Goal: Task Accomplishment & Management: Use online tool/utility

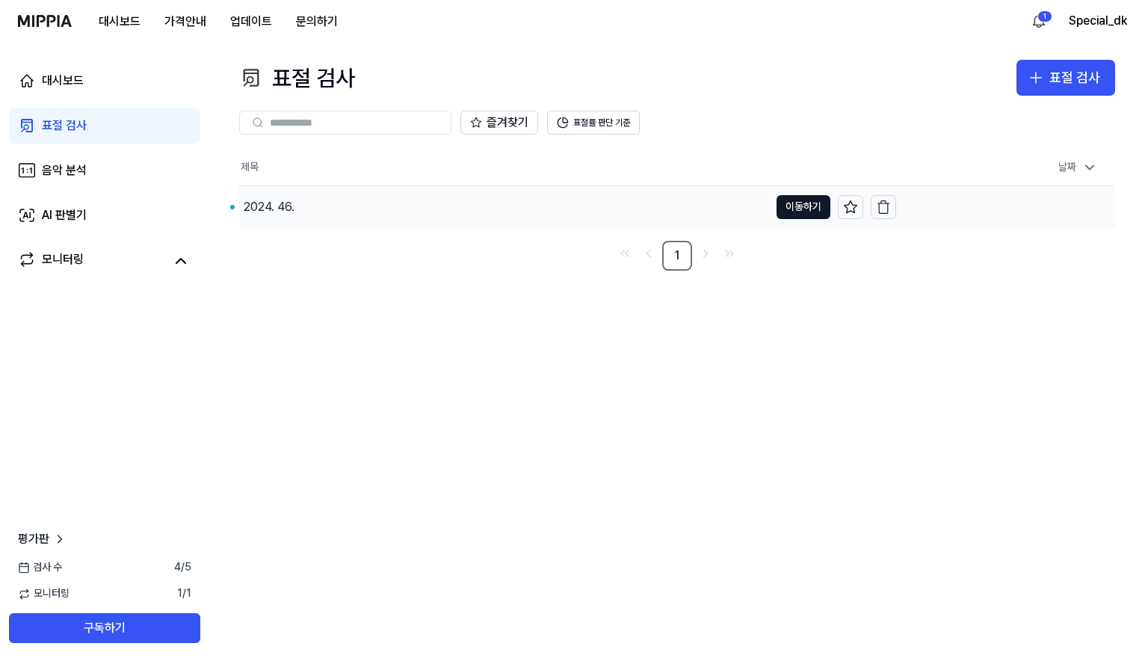
click at [287, 208] on div "2024. 46." at bounding box center [269, 207] width 51 height 18
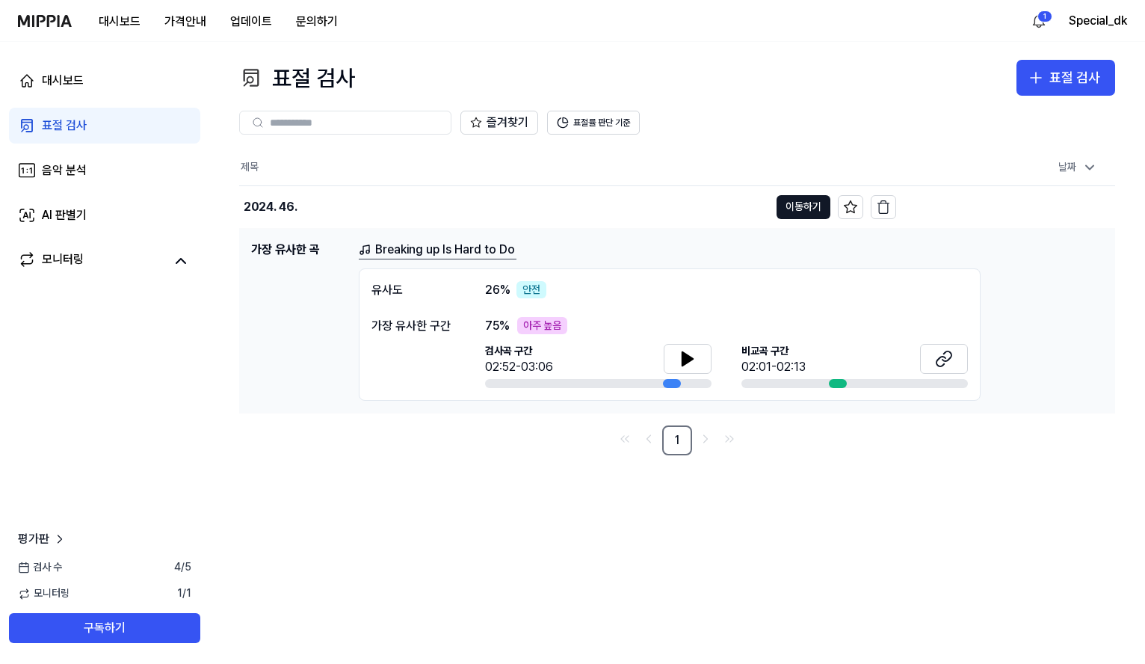
click at [482, 244] on link "Breaking up Is Hard to Do" at bounding box center [438, 250] width 158 height 19
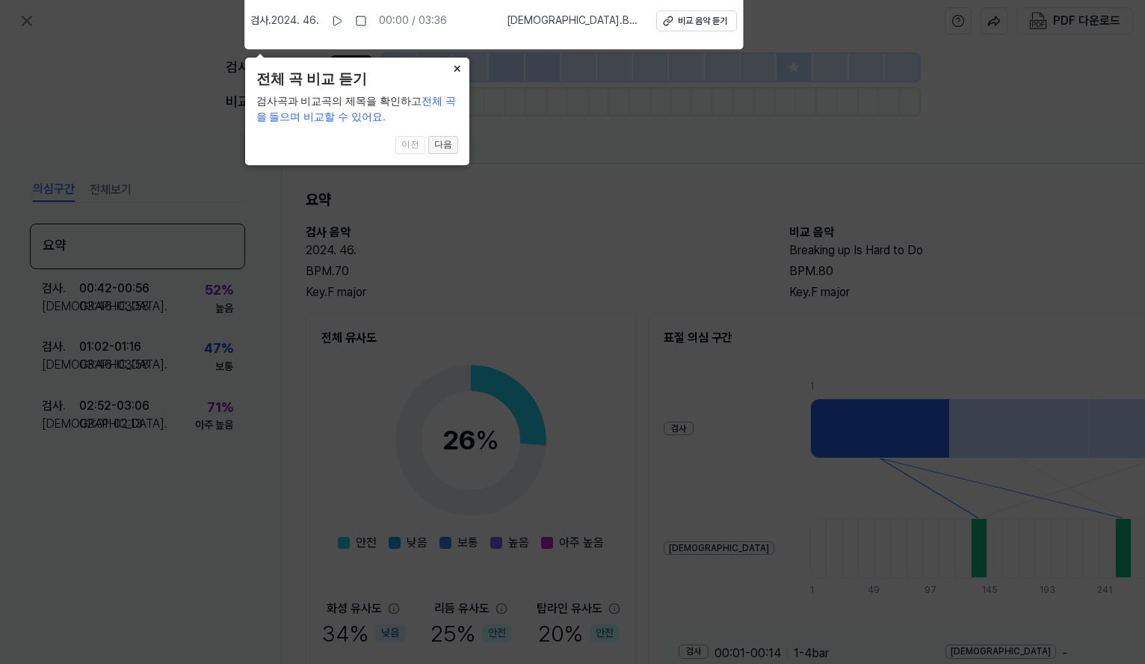
click at [440, 142] on button "다음" at bounding box center [443, 145] width 30 height 18
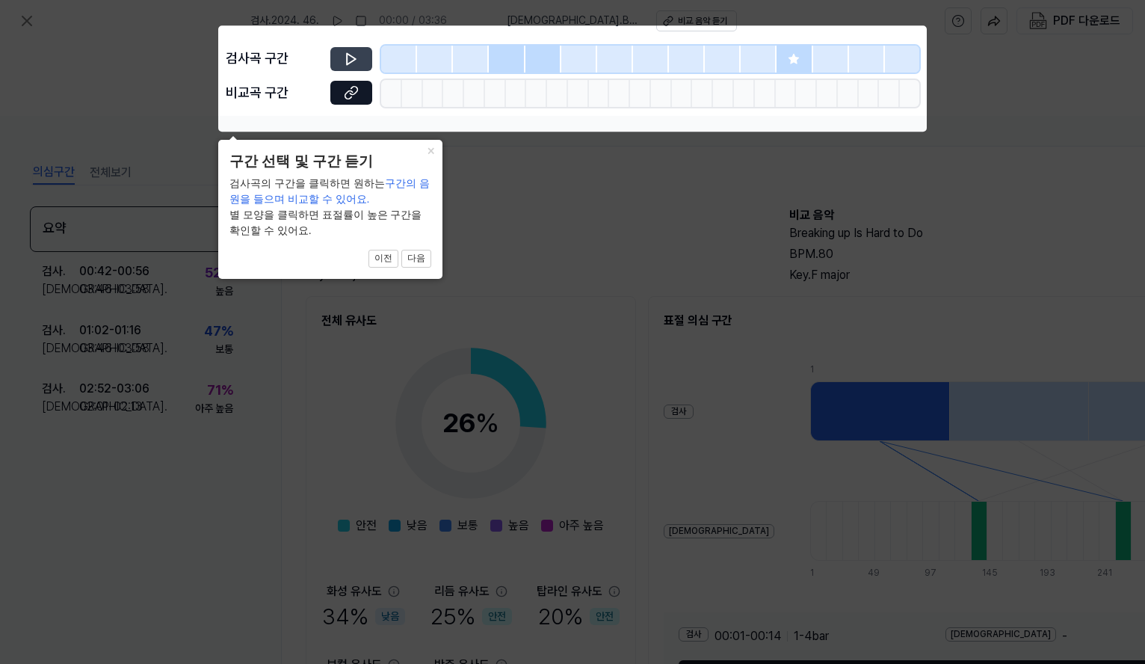
click at [357, 55] on icon at bounding box center [351, 59] width 15 height 15
click at [417, 253] on button "다음" at bounding box center [416, 259] width 30 height 18
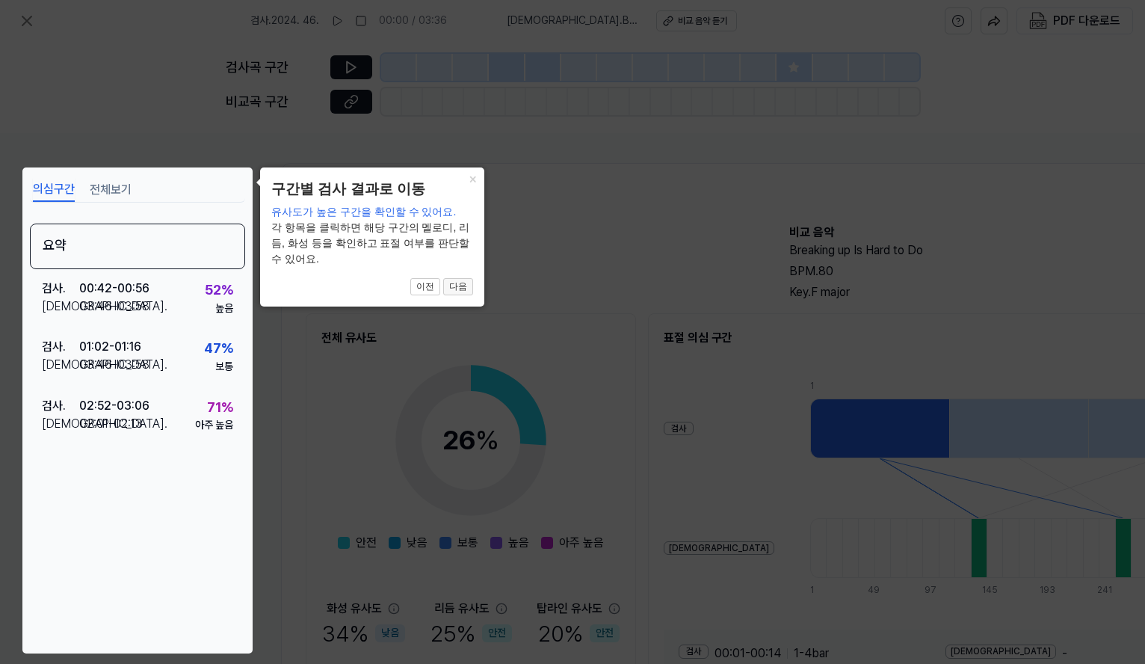
click at [463, 283] on button "다음" at bounding box center [458, 287] width 30 height 18
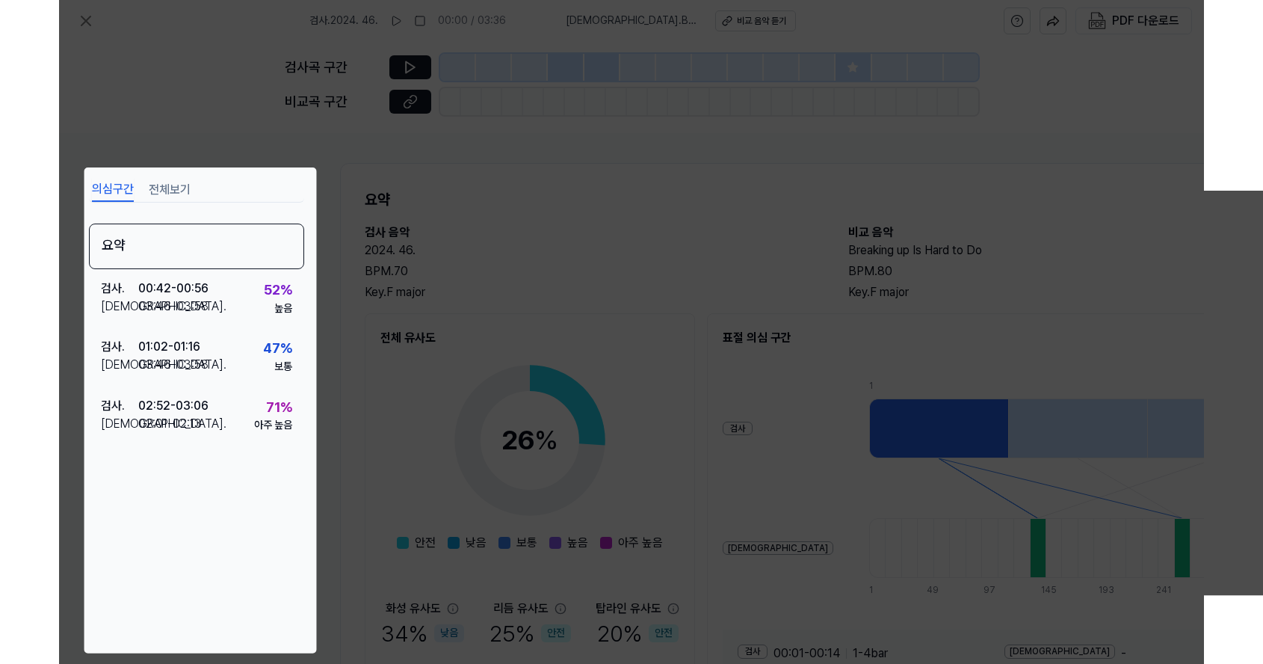
scroll to position [126, 152]
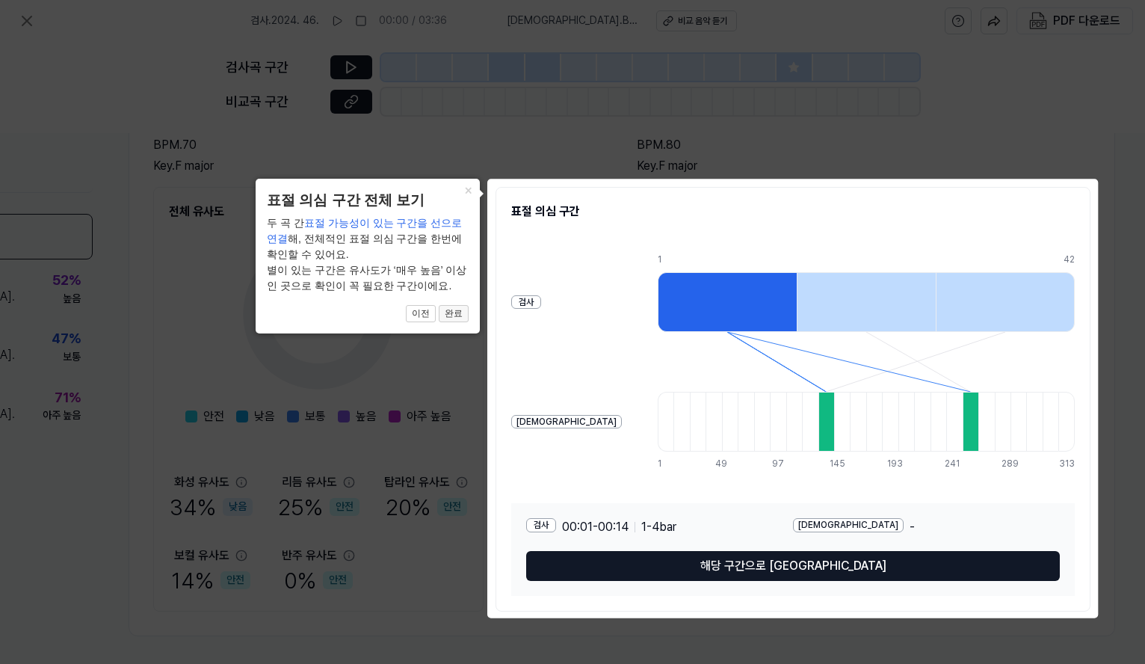
click at [464, 312] on button "완료" at bounding box center [454, 314] width 30 height 18
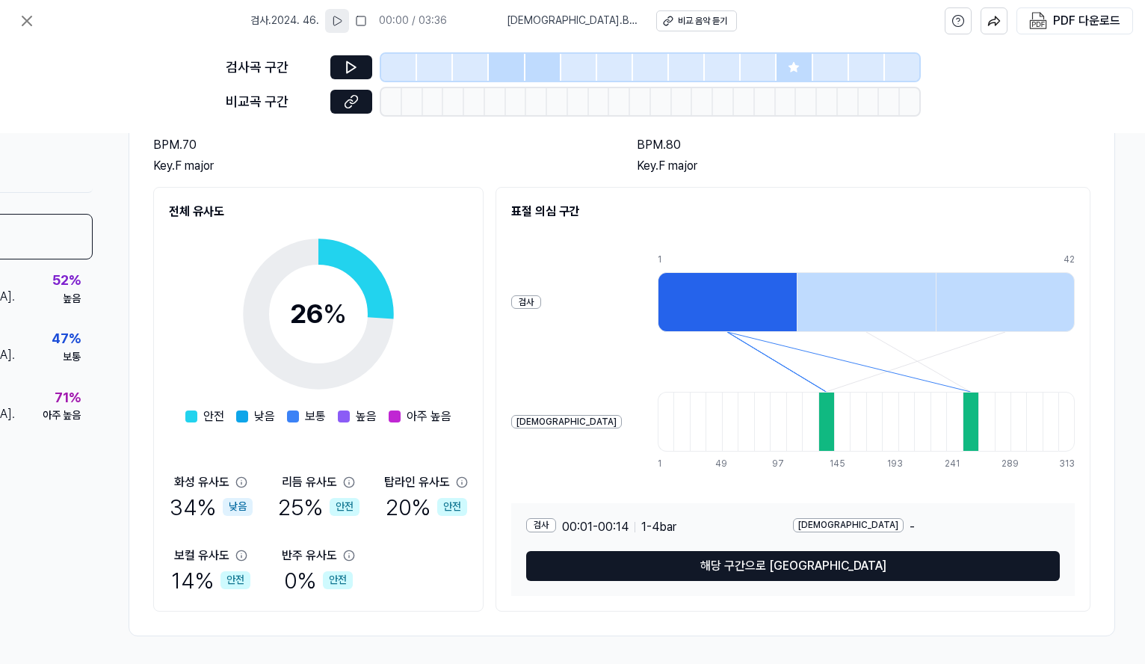
click at [348, 16] on button at bounding box center [337, 21] width 24 height 24
click at [527, 22] on span "[DEMOGRAPHIC_DATA] . Breaking up Is Hard to Do" at bounding box center [571, 20] width 132 height 15
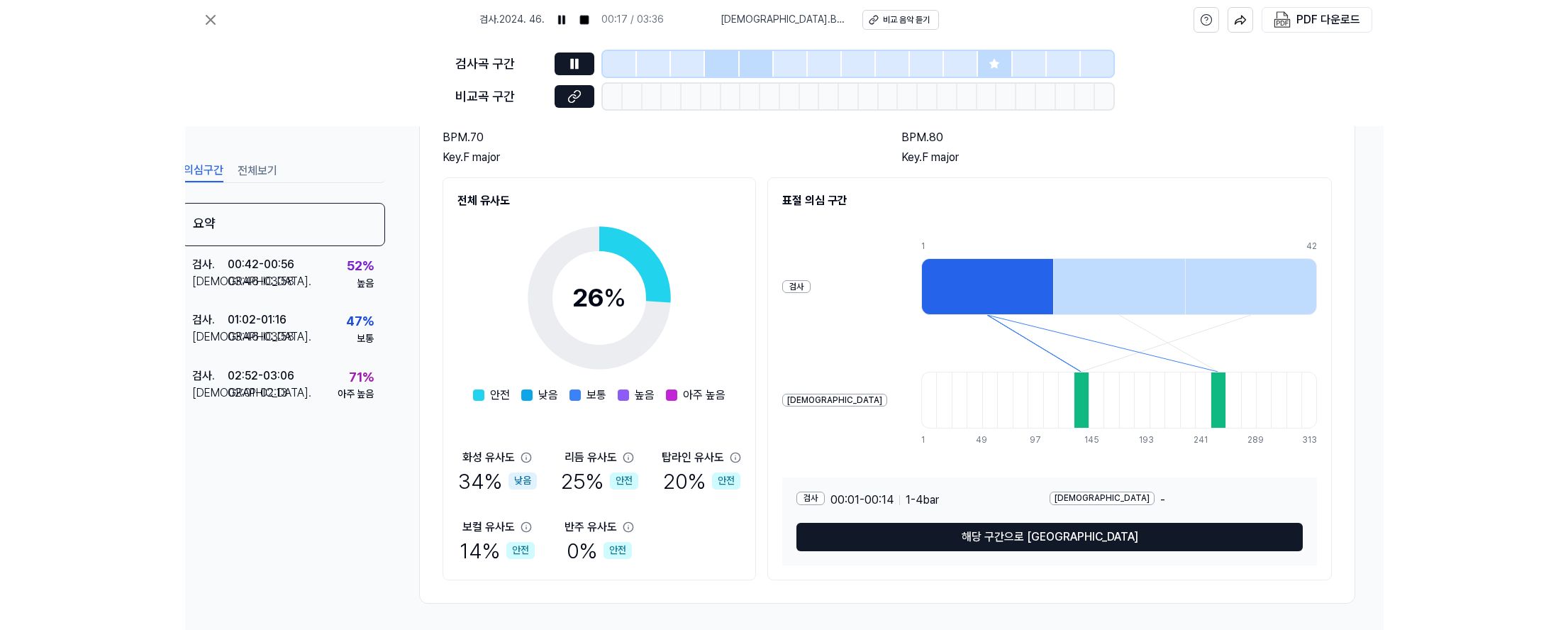
scroll to position [120, 0]
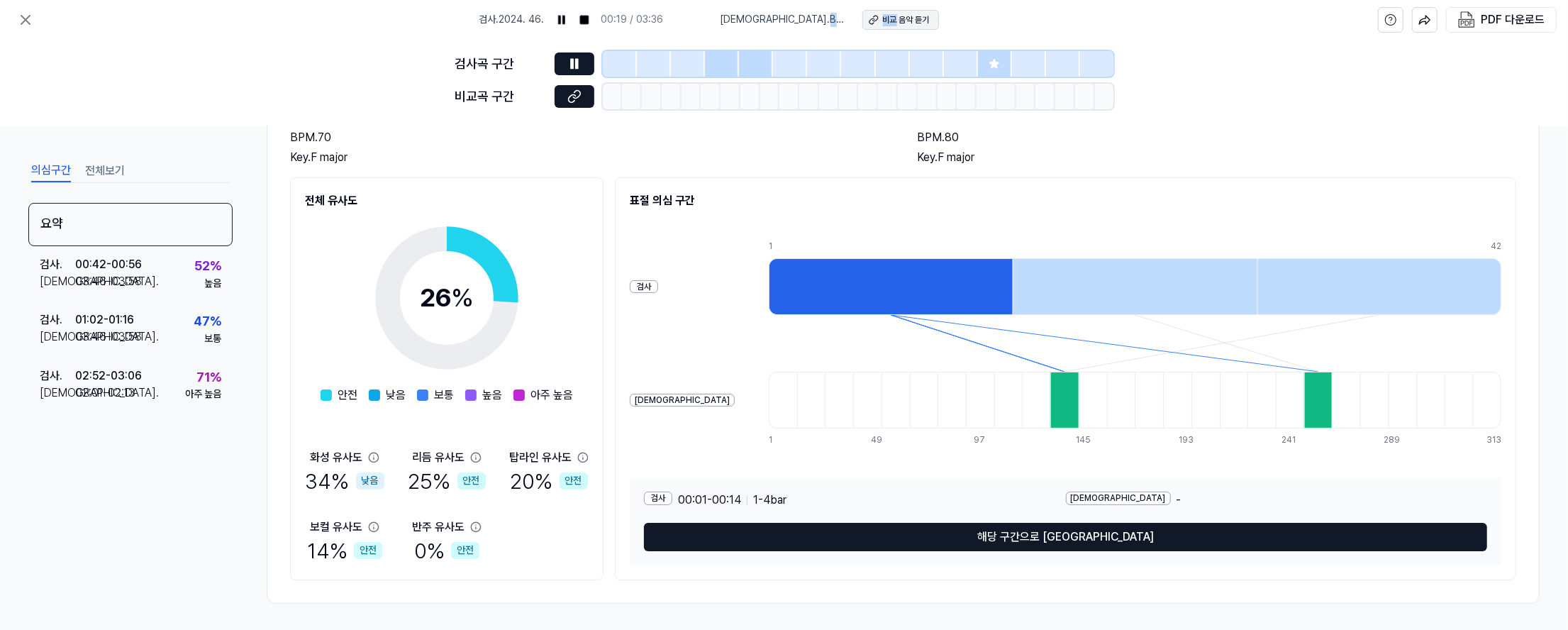
drag, startPoint x: 739, startPoint y: 24, endPoint x: 895, endPoint y: 12, distance: 156.5
click at [895, 12] on div "[DEMOGRAPHIC_DATA] . Breaking up Is Hard to Do 비교 음악 듣기" at bounding box center [829, 19] width 218 height 20
drag, startPoint x: 895, startPoint y: 12, endPoint x: 891, endPoint y: 22, distance: 10.8
click at [891, 22] on div "비교 음악 듣기" at bounding box center [906, 20] width 46 height 12
click at [105, 167] on button "전체보기" at bounding box center [105, 171] width 40 height 23
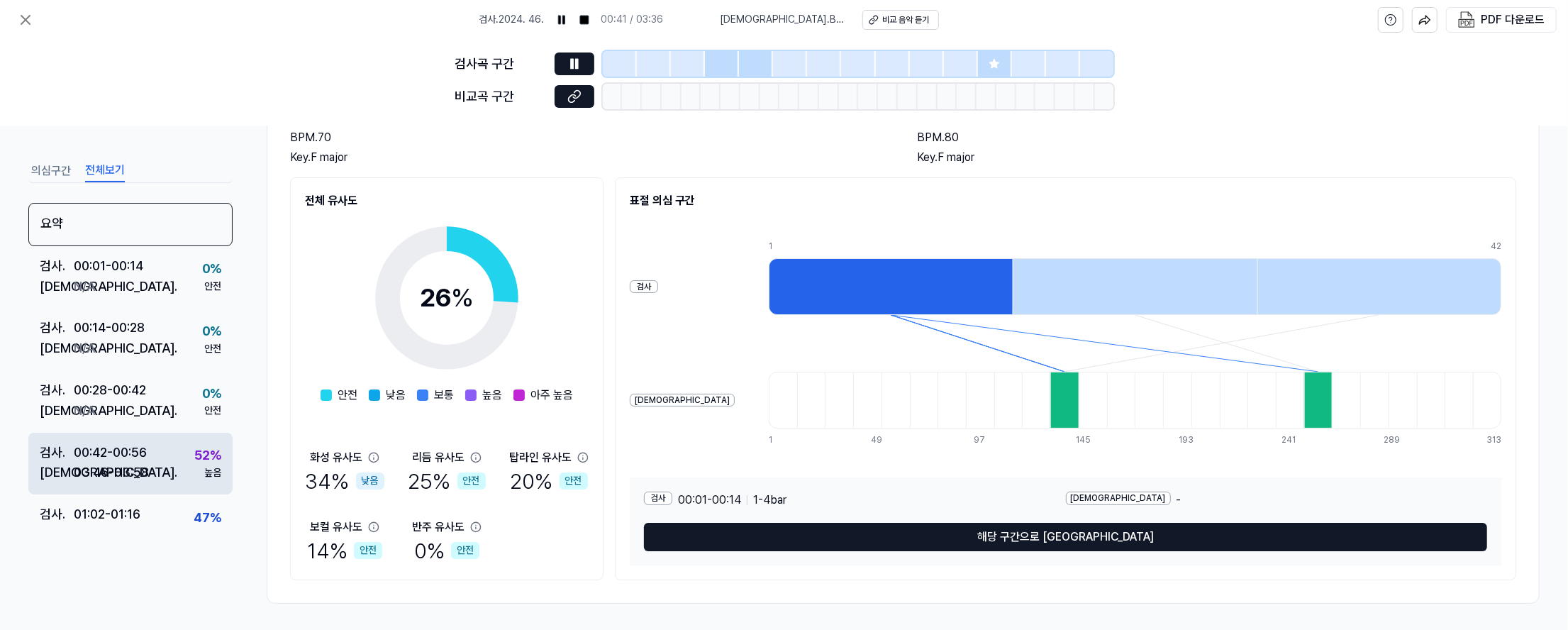
click at [139, 451] on div "00:42 - 00:56" at bounding box center [110, 453] width 73 height 21
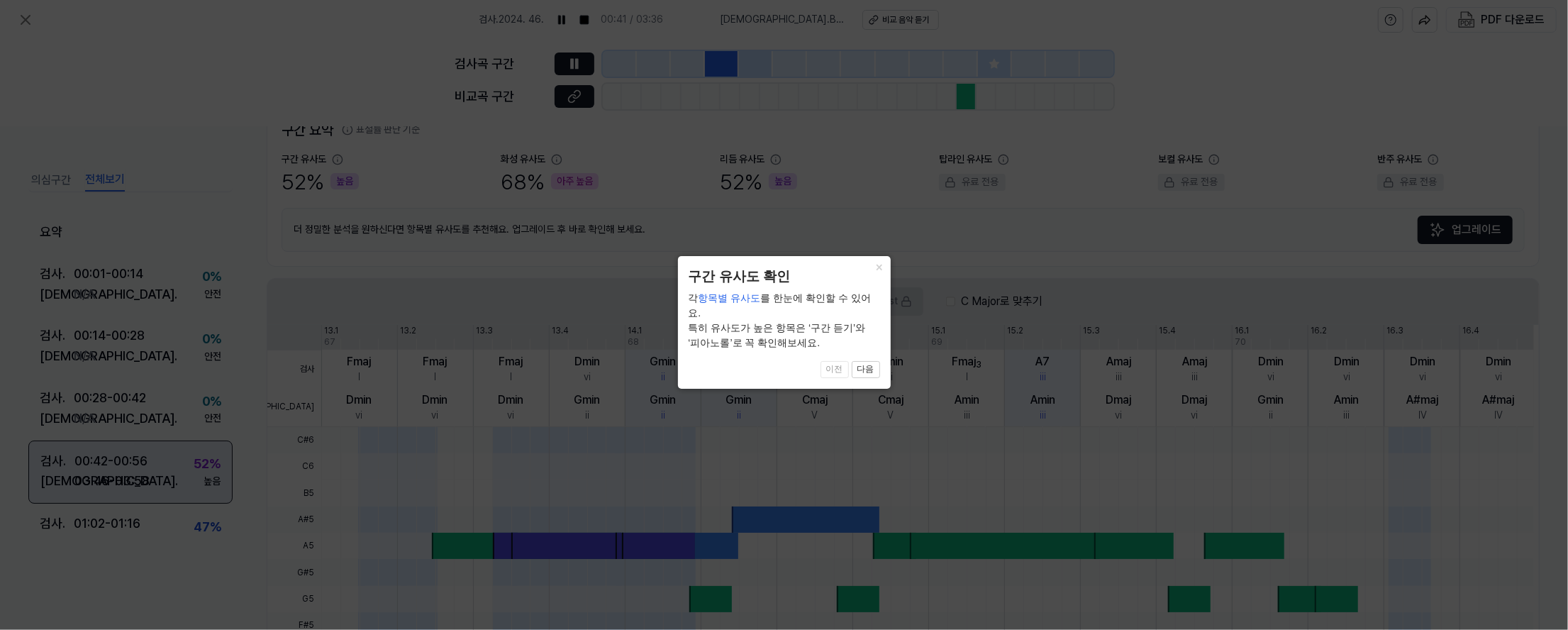
scroll to position [341, 0]
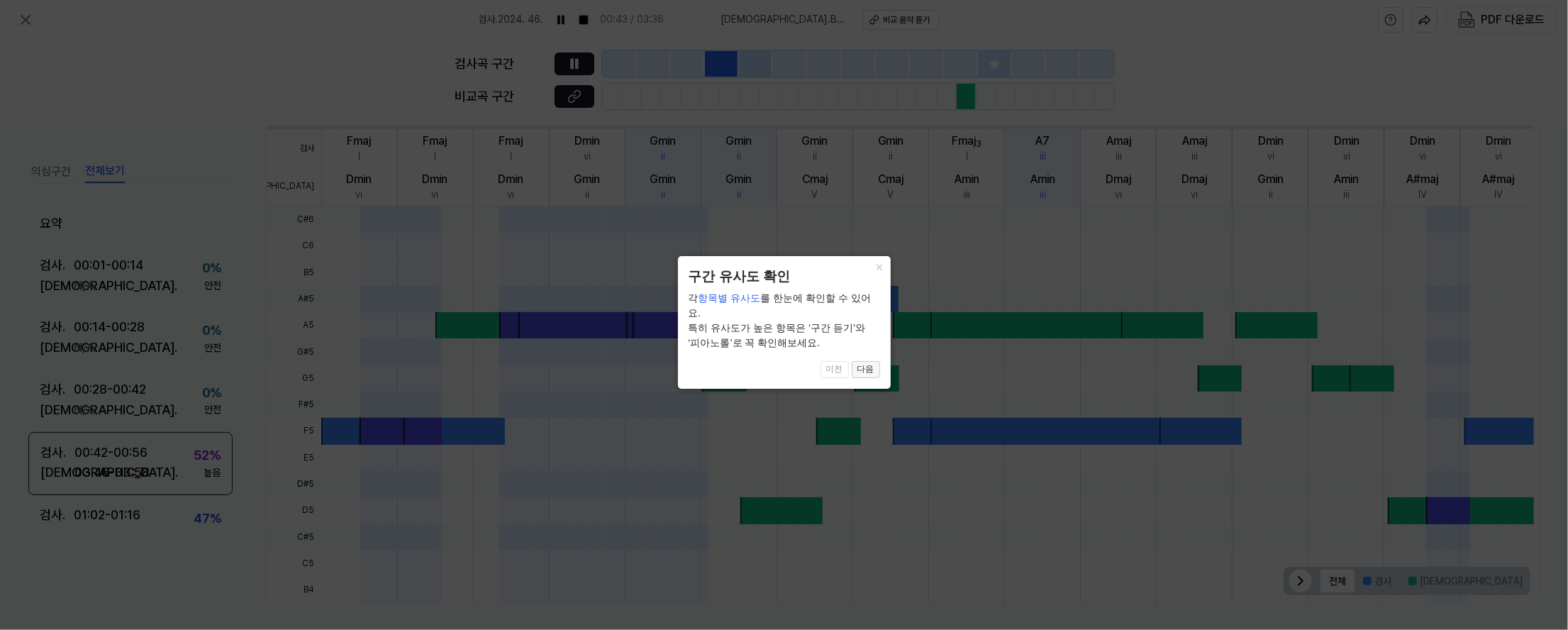
click at [871, 361] on button "다음" at bounding box center [866, 369] width 28 height 17
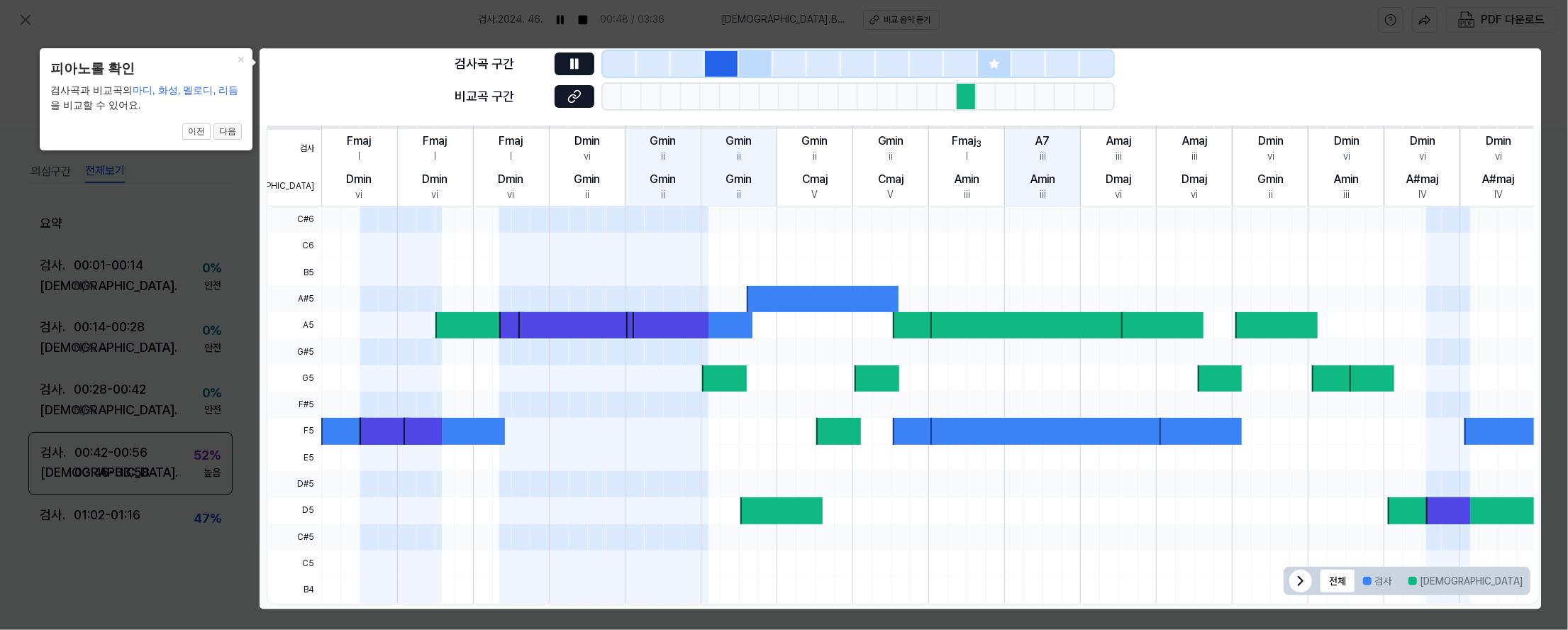
click at [227, 131] on button "다음" at bounding box center [228, 132] width 28 height 17
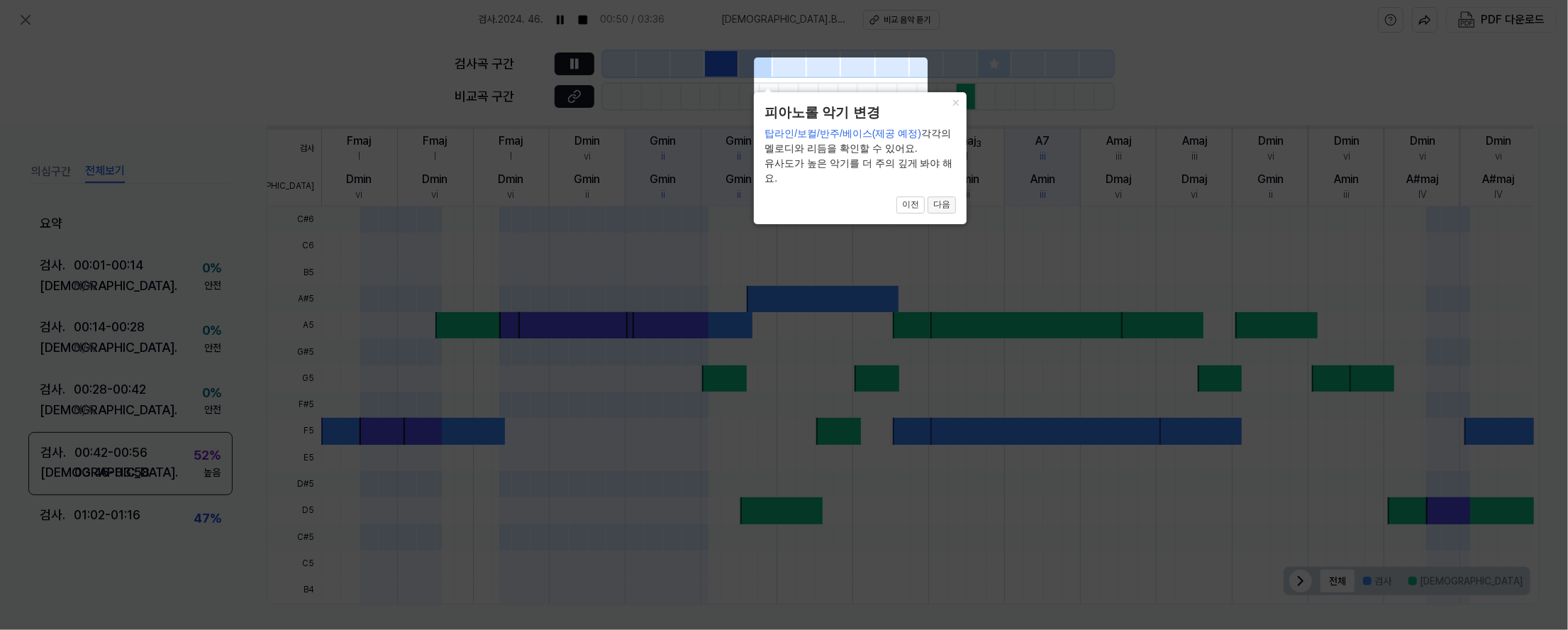
click at [954, 205] on button "다음" at bounding box center [942, 205] width 28 height 17
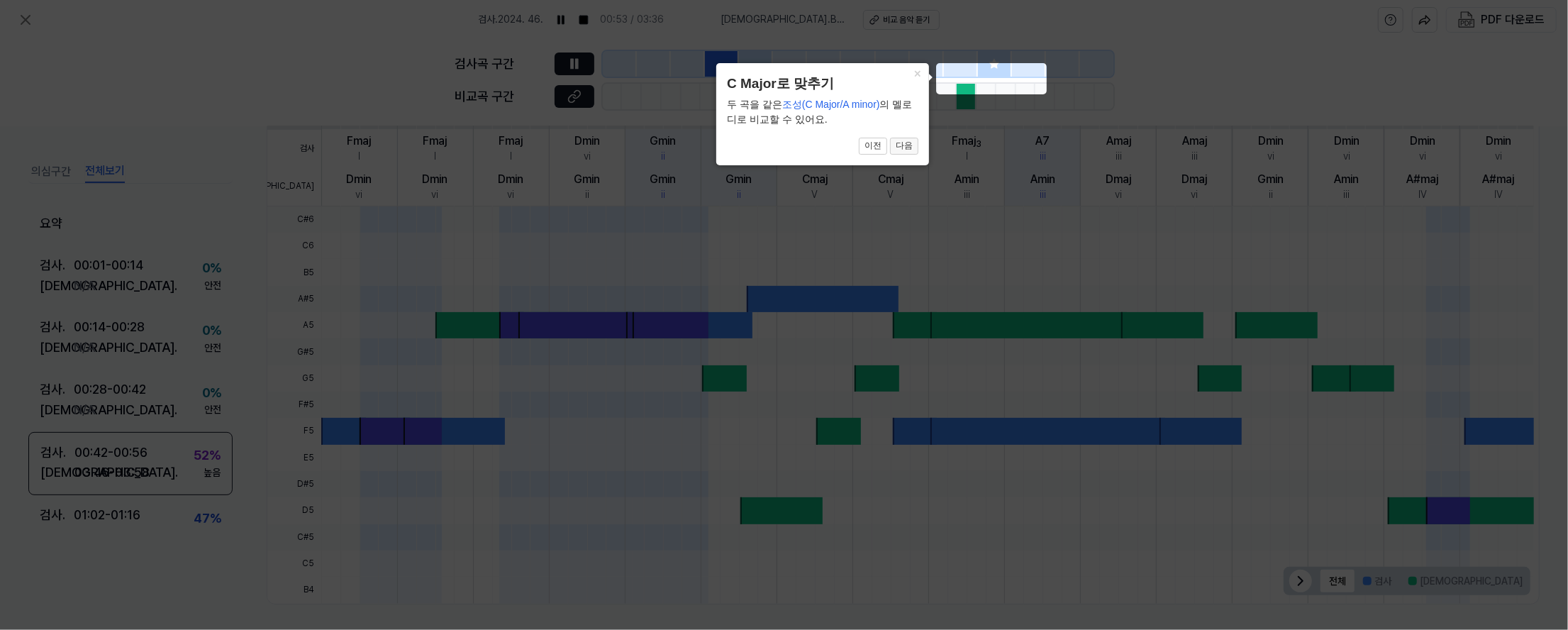
click at [912, 144] on button "다음" at bounding box center [904, 146] width 28 height 17
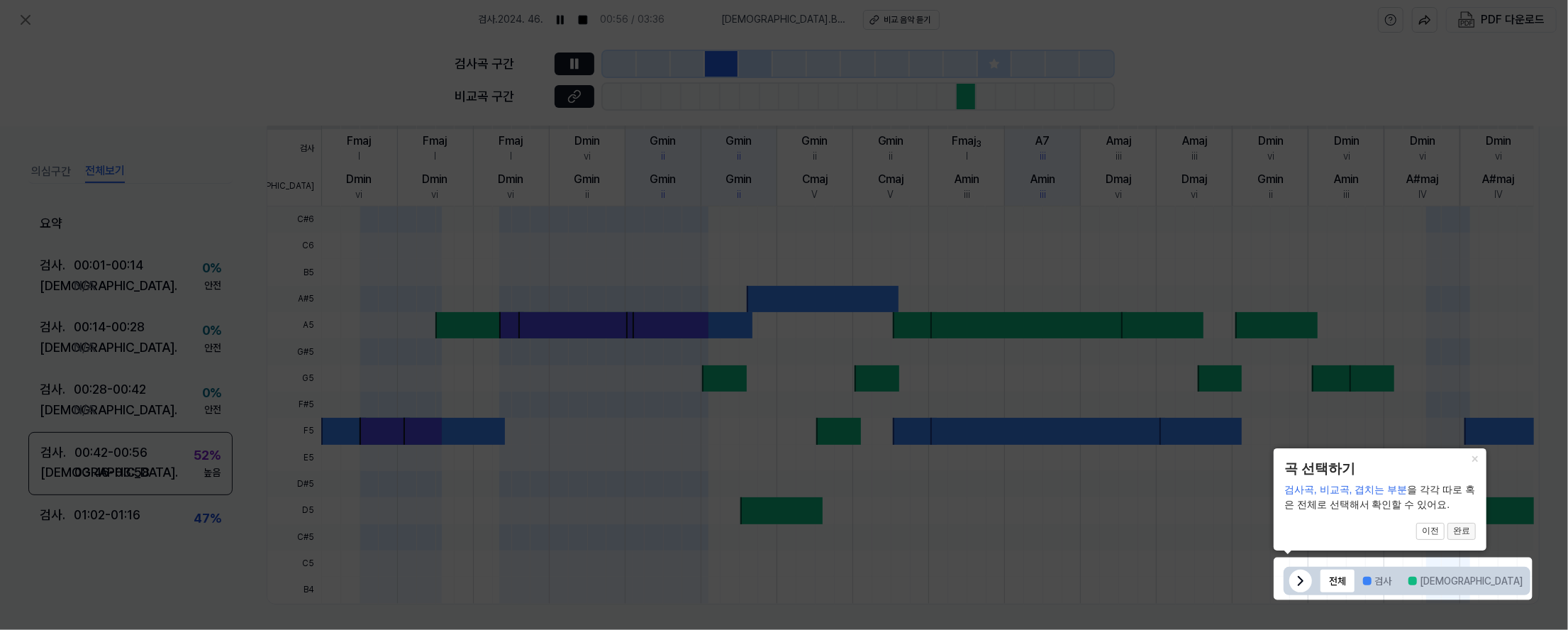
click at [1085, 532] on button "완료" at bounding box center [1462, 531] width 28 height 17
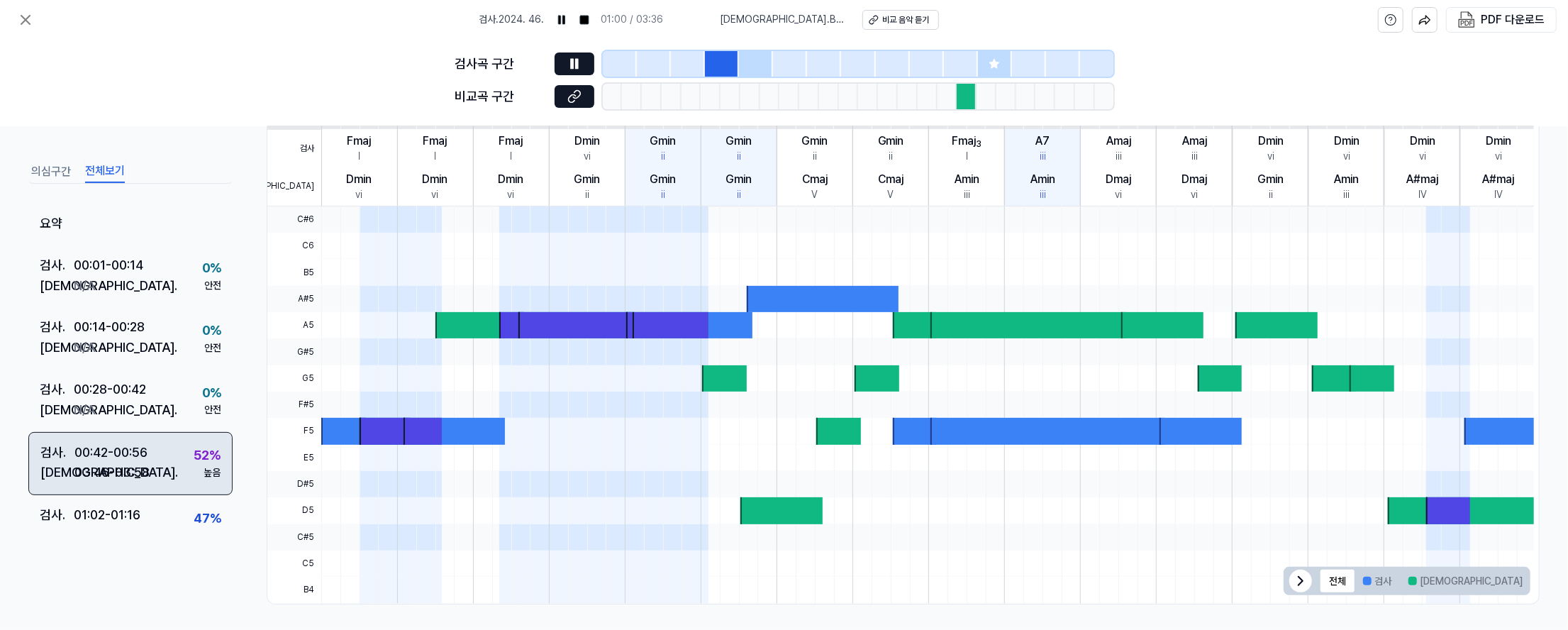
click at [150, 481] on div "검사 . 00:42 - 00:56 비교 . 03:46 - 03:58 52 % 높음" at bounding box center [130, 462] width 204 height 64
click at [968, 94] on div at bounding box center [966, 96] width 20 height 26
click at [564, 99] on button at bounding box center [575, 97] width 40 height 23
click at [583, 64] on button at bounding box center [575, 64] width 40 height 23
click at [117, 164] on button "전체보기" at bounding box center [105, 172] width 40 height 23
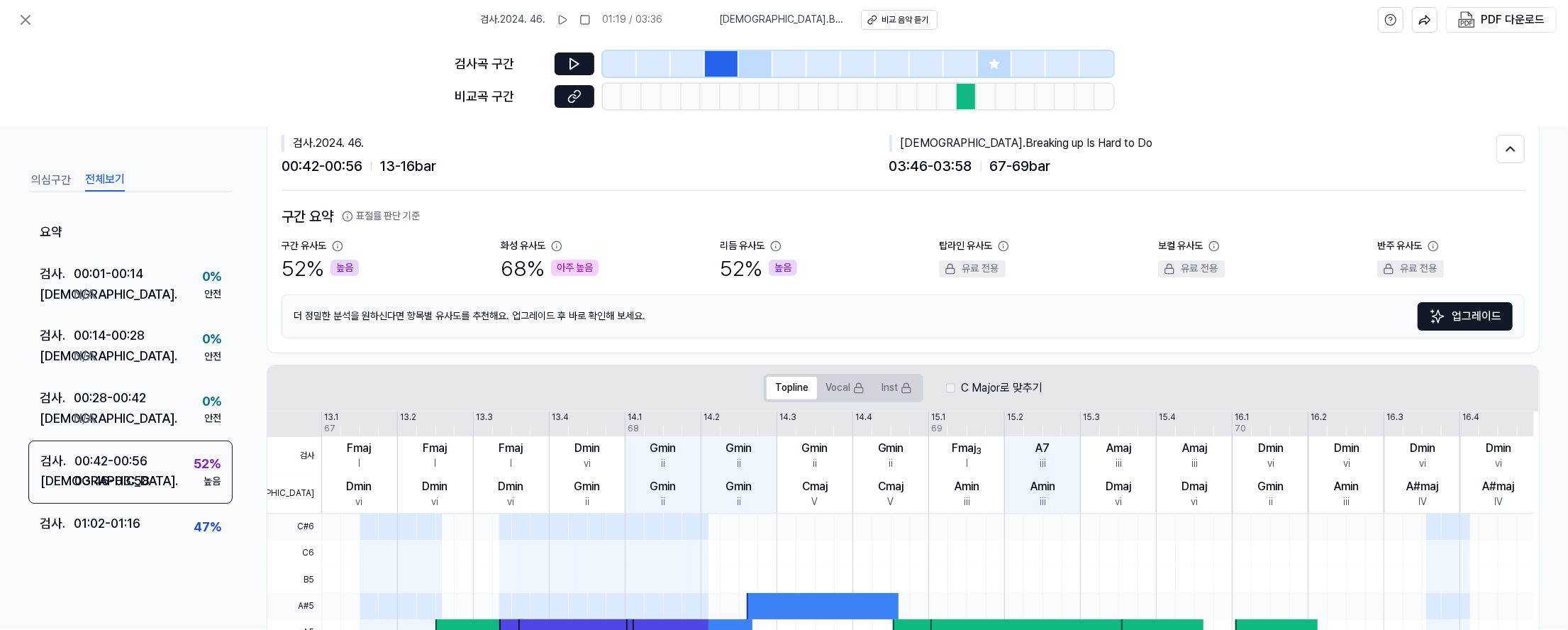
scroll to position [0, 0]
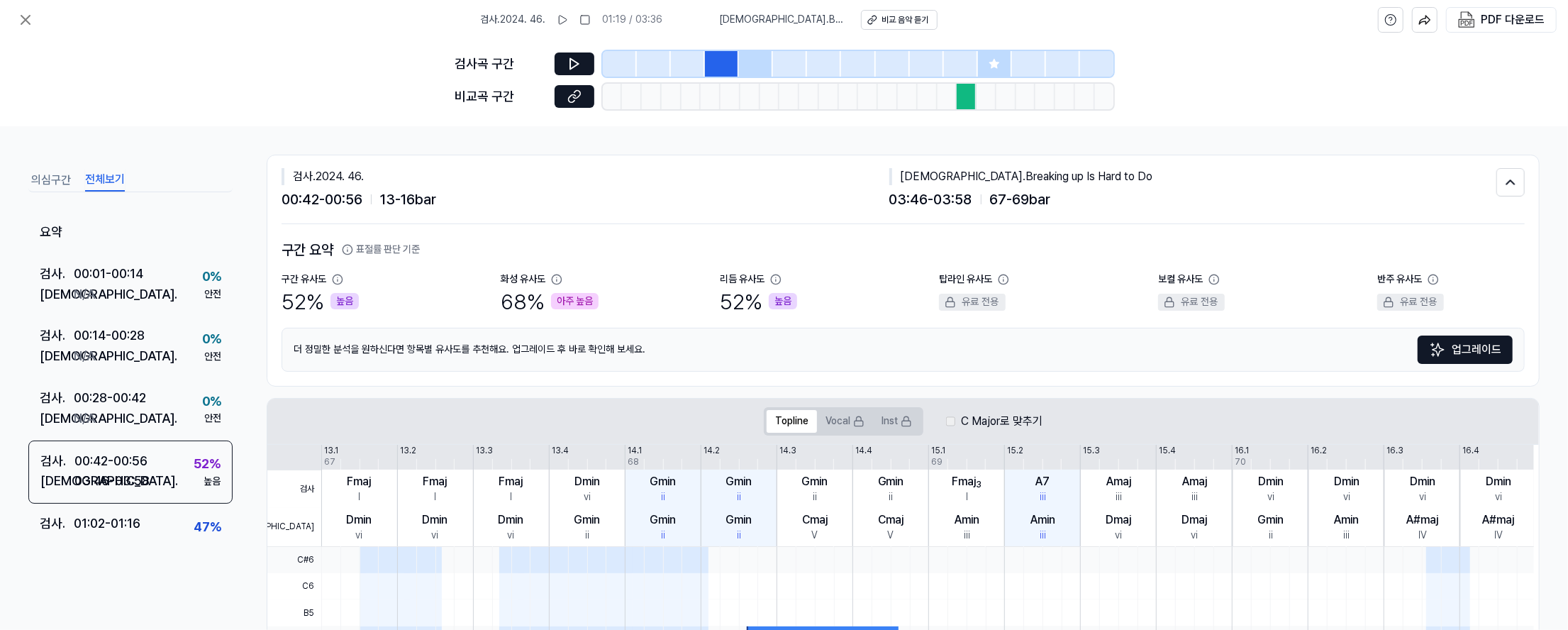
click at [399, 250] on button "표절률 판단 기준" at bounding box center [380, 250] width 78 height 14
click at [401, 248] on button "표절률 판단 기준" at bounding box center [380, 250] width 78 height 14
click at [348, 250] on icon at bounding box center [347, 250] width 9 height 9
click at [59, 178] on button "의심구간" at bounding box center [51, 180] width 40 height 23
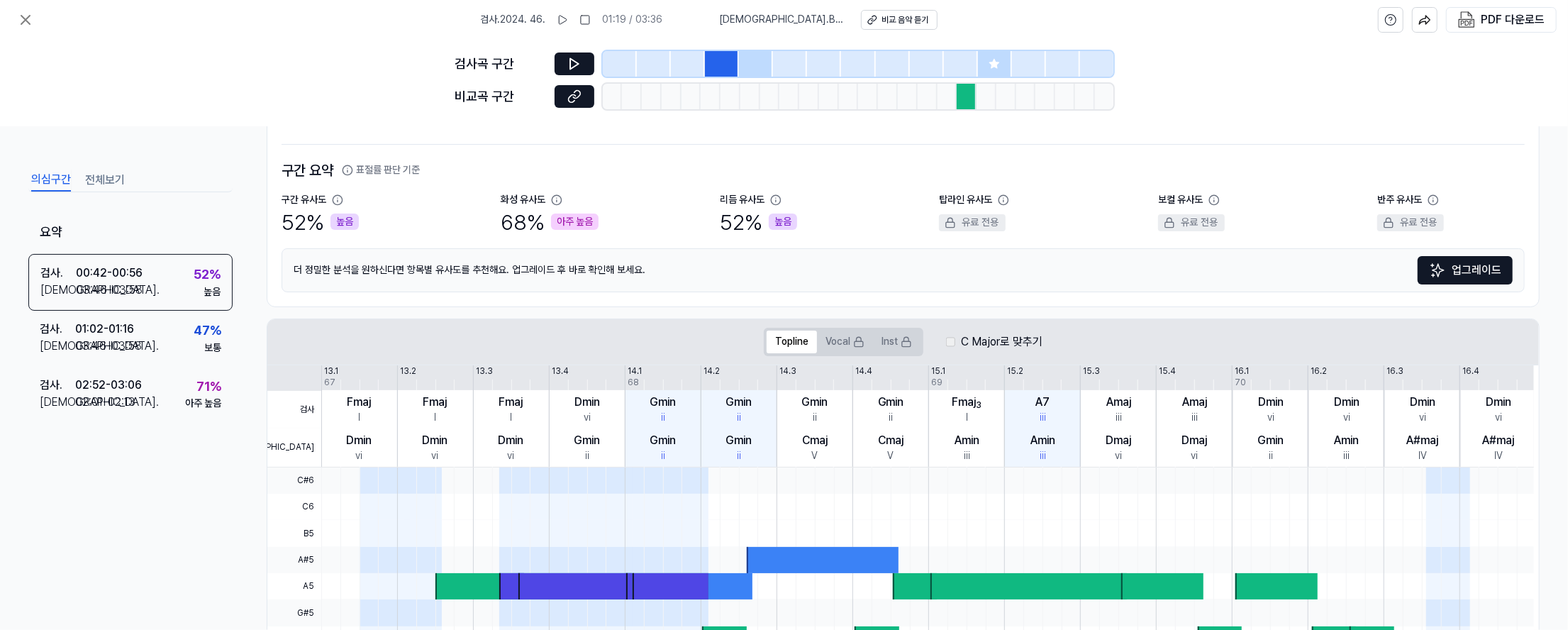
scroll to position [57, 0]
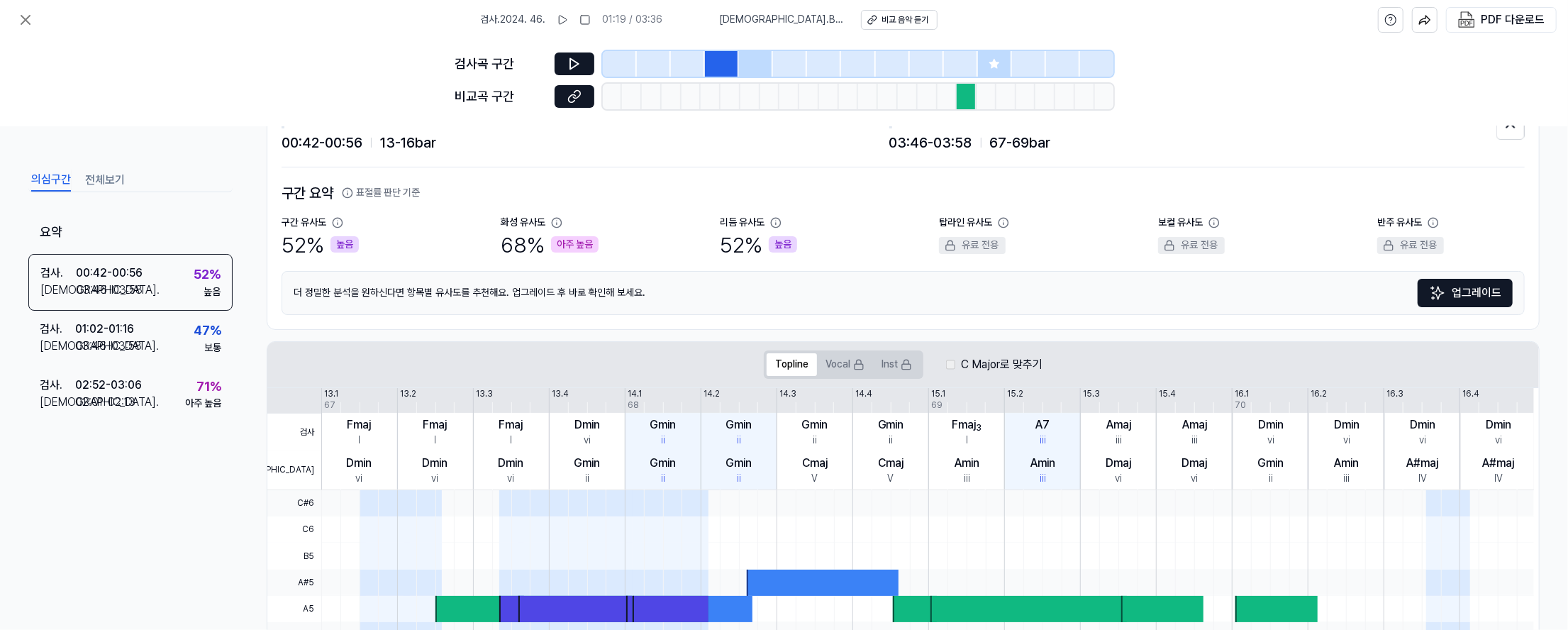
click at [996, 61] on icon at bounding box center [994, 64] width 11 height 11
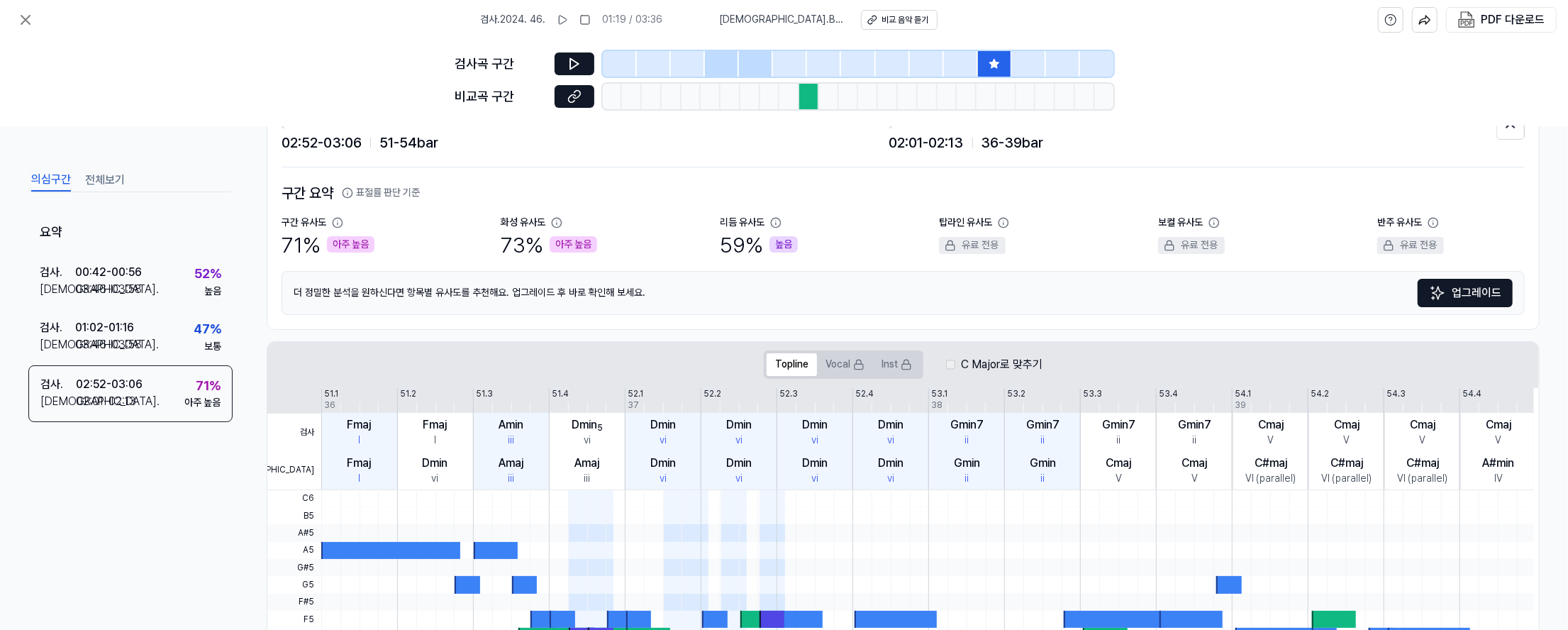
click at [811, 97] on div at bounding box center [808, 96] width 20 height 26
click at [581, 68] on button at bounding box center [575, 64] width 40 height 23
click at [108, 267] on div "00:42 - 00:56" at bounding box center [108, 272] width 66 height 17
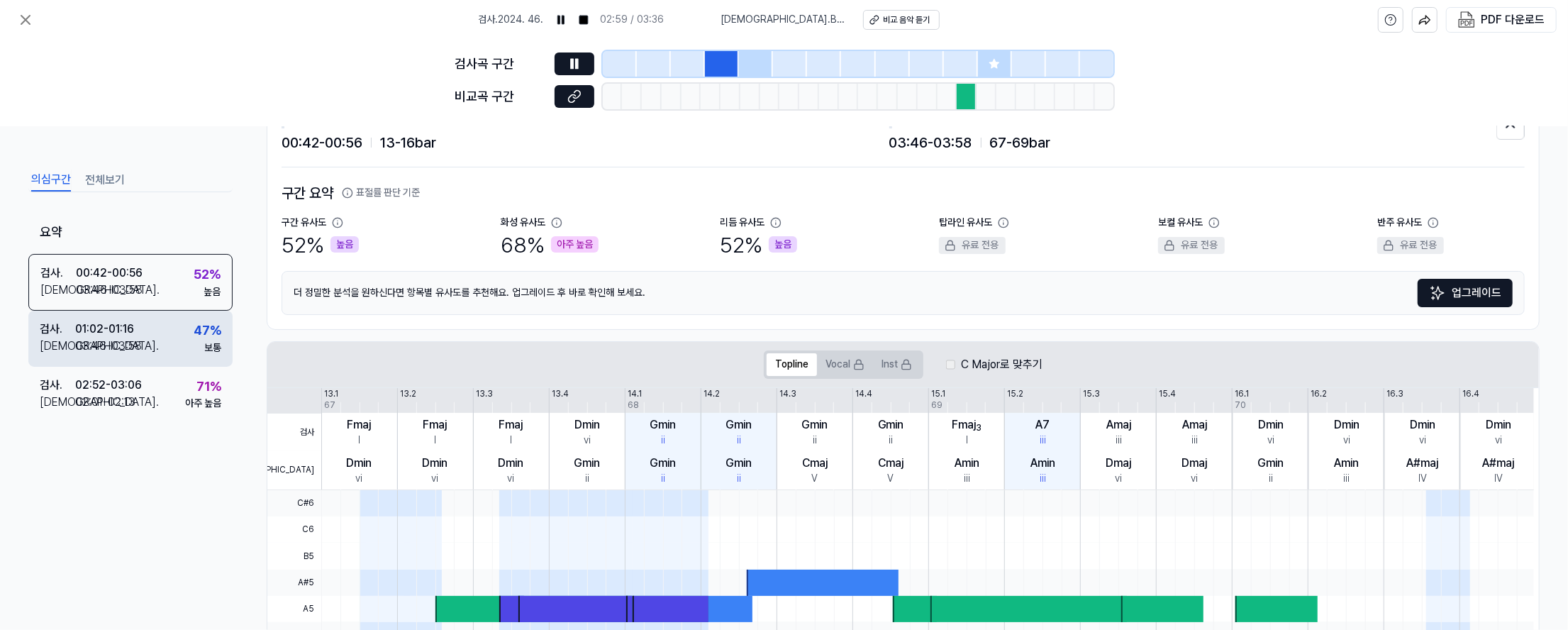
click at [142, 336] on div "검사 . 01:02 - 01:16 비교 . 03:46 - 03:58 47 % 보통" at bounding box center [130, 338] width 204 height 55
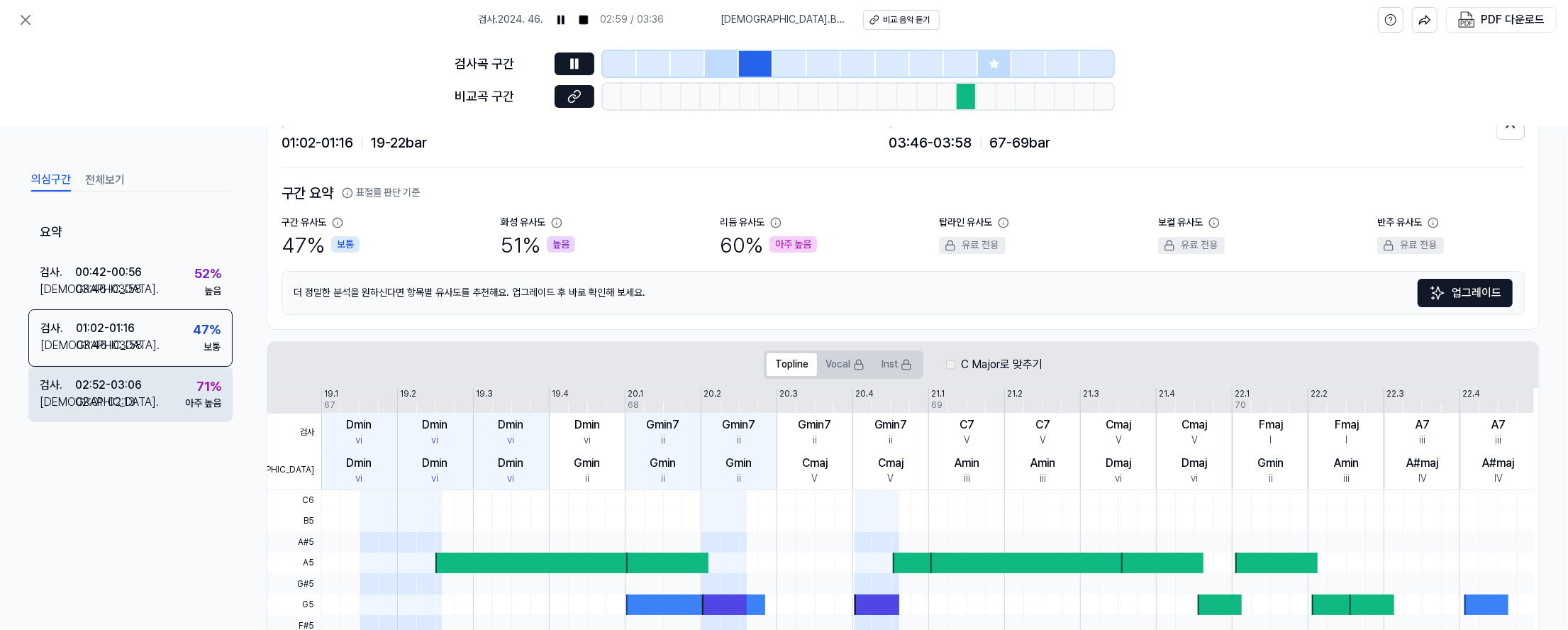
click at [158, 398] on div "검사 . 02:52 - 03:06 비교 . 02:01 - 02:13 71 % 아주 높음" at bounding box center [130, 394] width 204 height 55
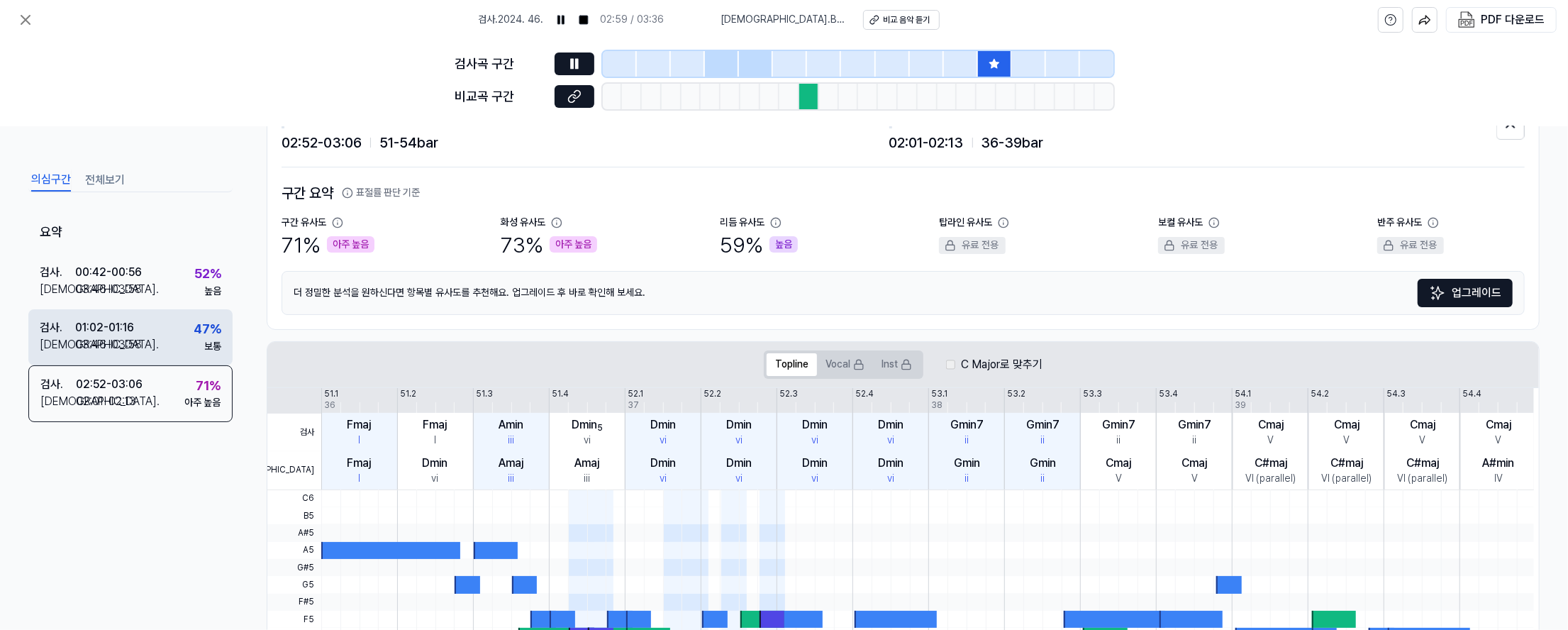
click at [171, 334] on div "검사 . 01:02 - 01:16 비교 . 03:46 - 03:58 47 % 보통" at bounding box center [130, 337] width 204 height 55
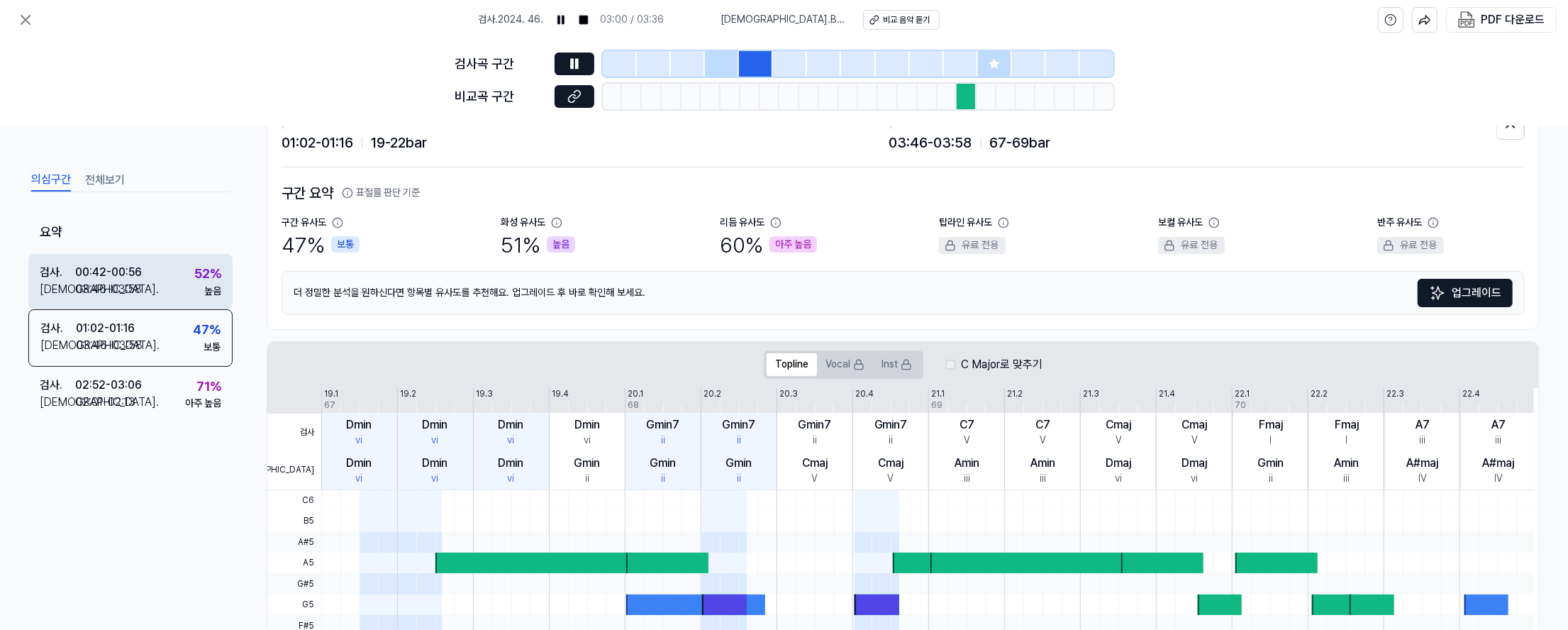
click at [175, 278] on div "검사 . 00:42 - 00:56 비교 . 03:46 - 03:58 52 % 높음" at bounding box center [130, 282] width 204 height 55
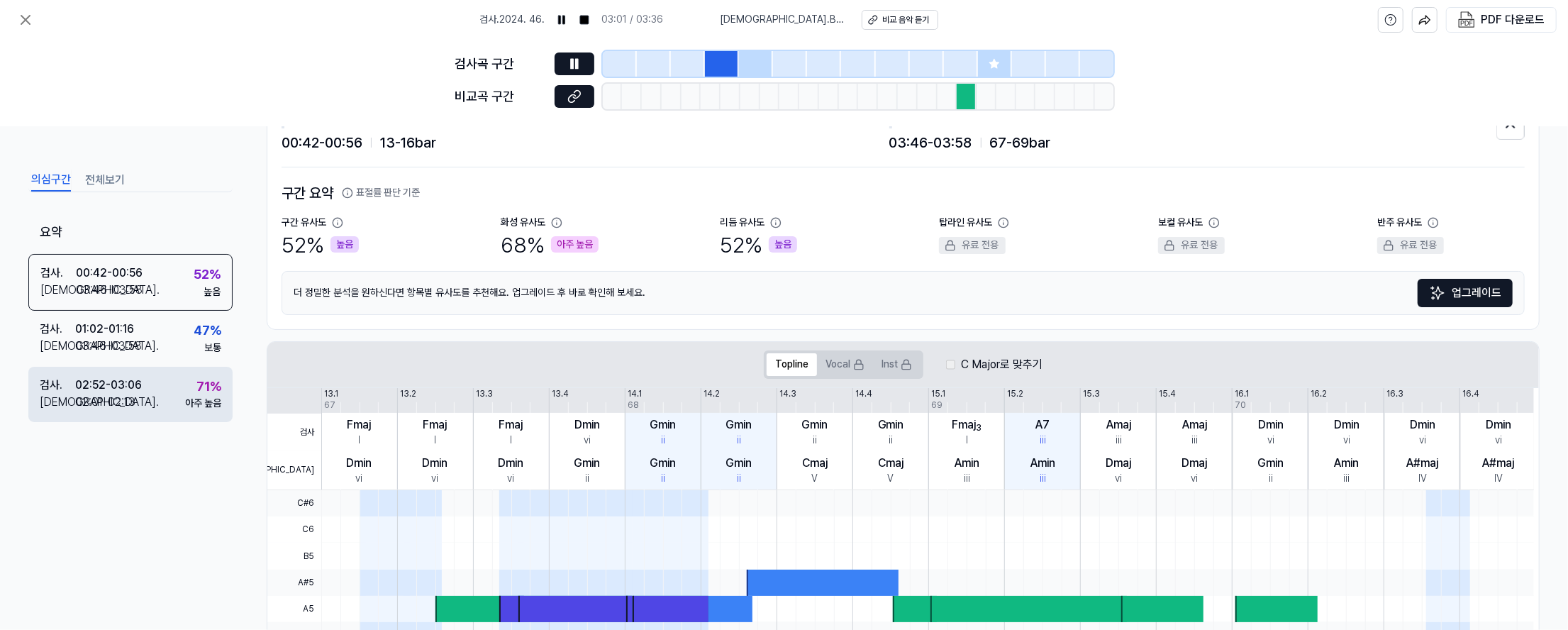
click at [181, 406] on div "검사 . 02:52 - 03:06 비교 . 02:01 - 02:13 71 % 아주 높음" at bounding box center [130, 394] width 204 height 55
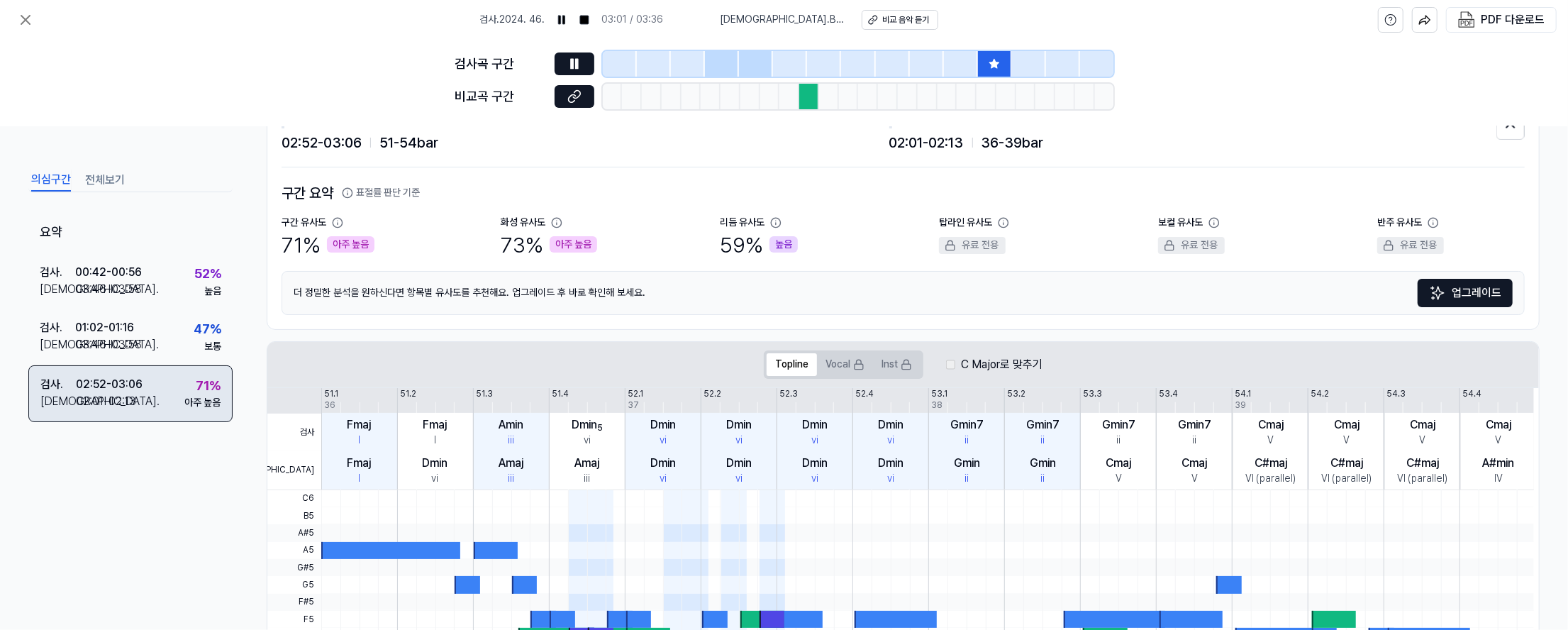
click at [187, 381] on div "71 % 아주 높음" at bounding box center [202, 393] width 36 height 34
drag, startPoint x: 187, startPoint y: 381, endPoint x: 159, endPoint y: 388, distance: 28.9
click at [159, 388] on div "검사 . 02:52 - 03:06 비교 . 02:01 - 02:13 71 % 아주 높음" at bounding box center [130, 394] width 204 height 57
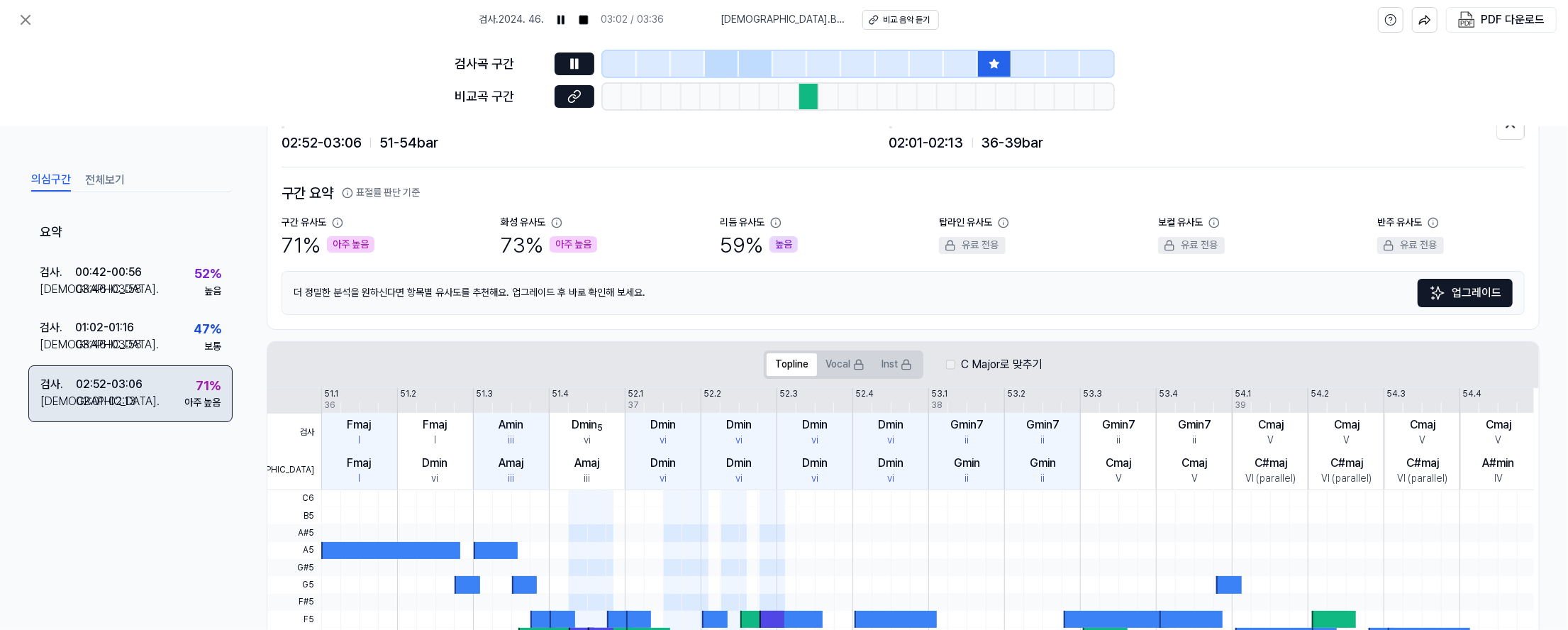
click at [158, 389] on div "검사 . 02:52 - 03:06 비교 . 02:01 - 02:13 71 % 아주 높음" at bounding box center [130, 394] width 204 height 57
drag, startPoint x: 158, startPoint y: 389, endPoint x: 150, endPoint y: 393, distance: 8.9
click at [150, 393] on div "검사 . 02:52 - 03:06 비교 . 02:01 - 02:13 71 % 아주 높음" at bounding box center [130, 394] width 204 height 57
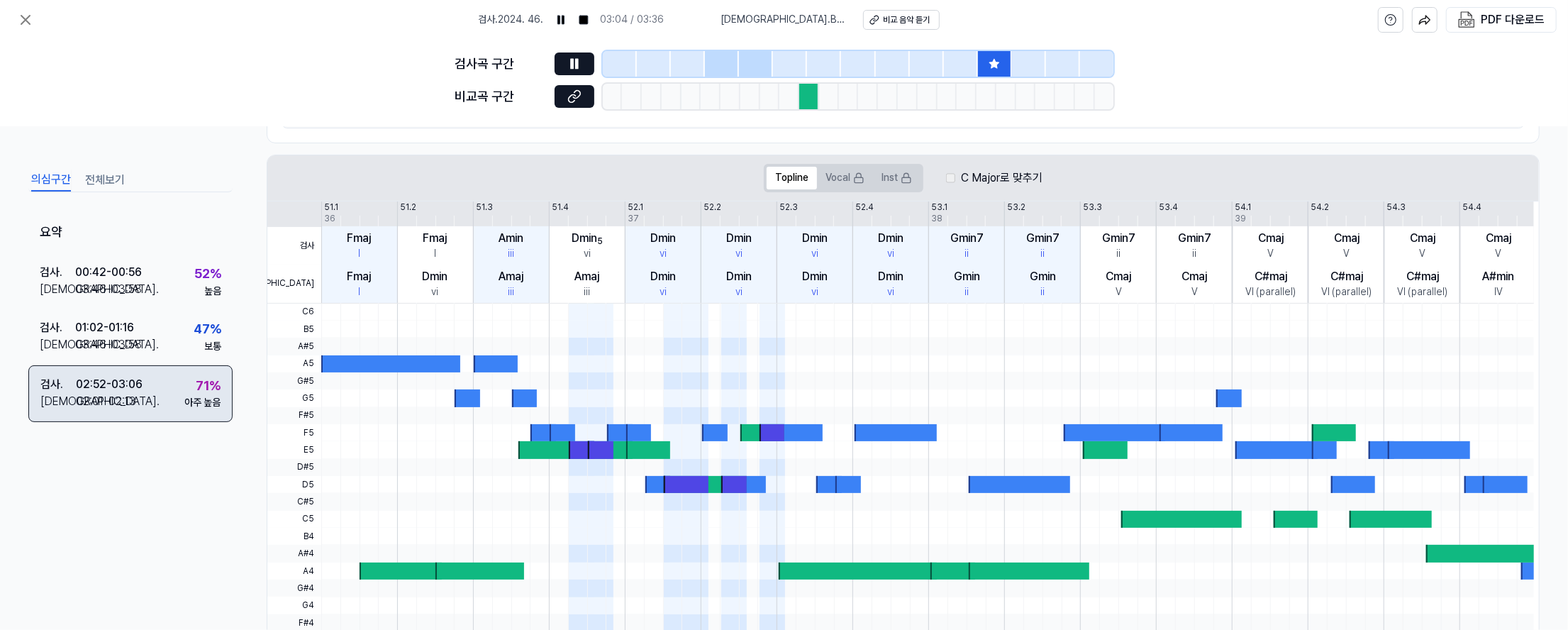
scroll to position [341, 0]
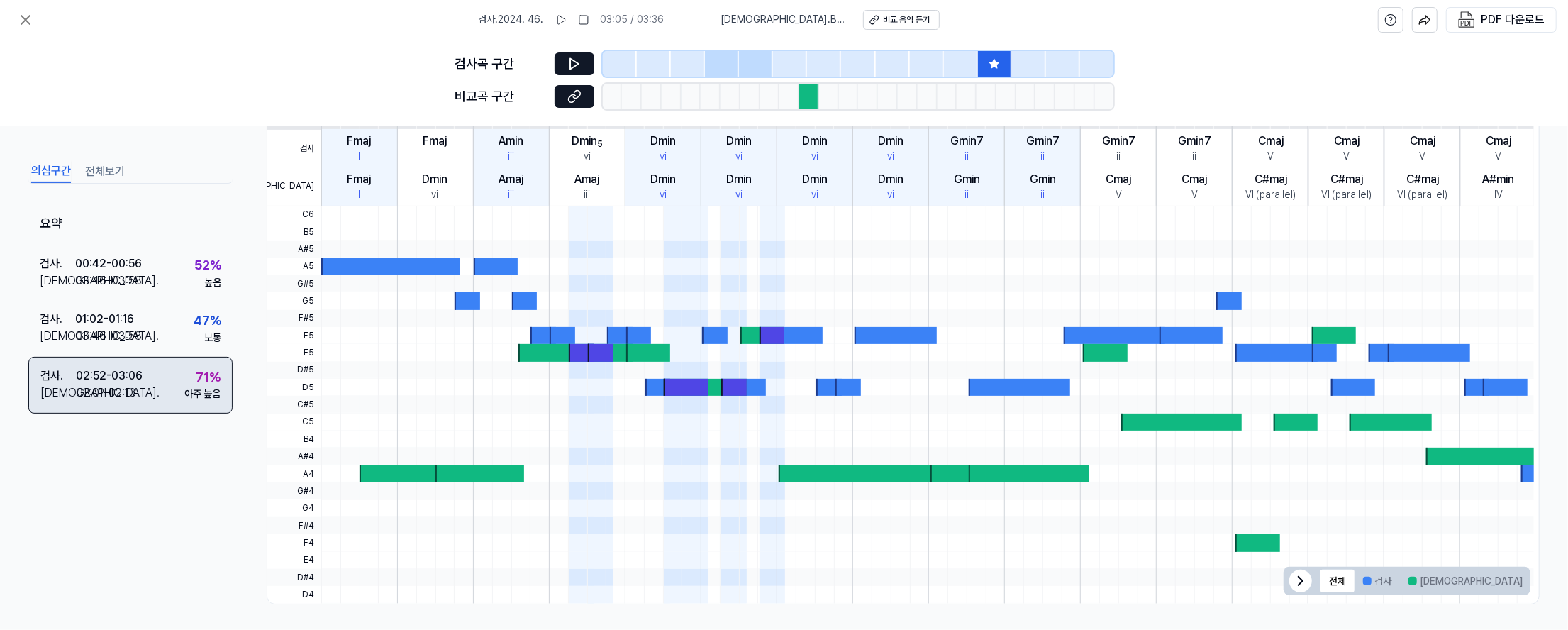
click at [157, 380] on div "검사 . 02:52 - 03:06 비교 . 02:01 - 02:13 71 % 아주 높음" at bounding box center [130, 384] width 204 height 57
click at [584, 64] on button at bounding box center [575, 64] width 40 height 23
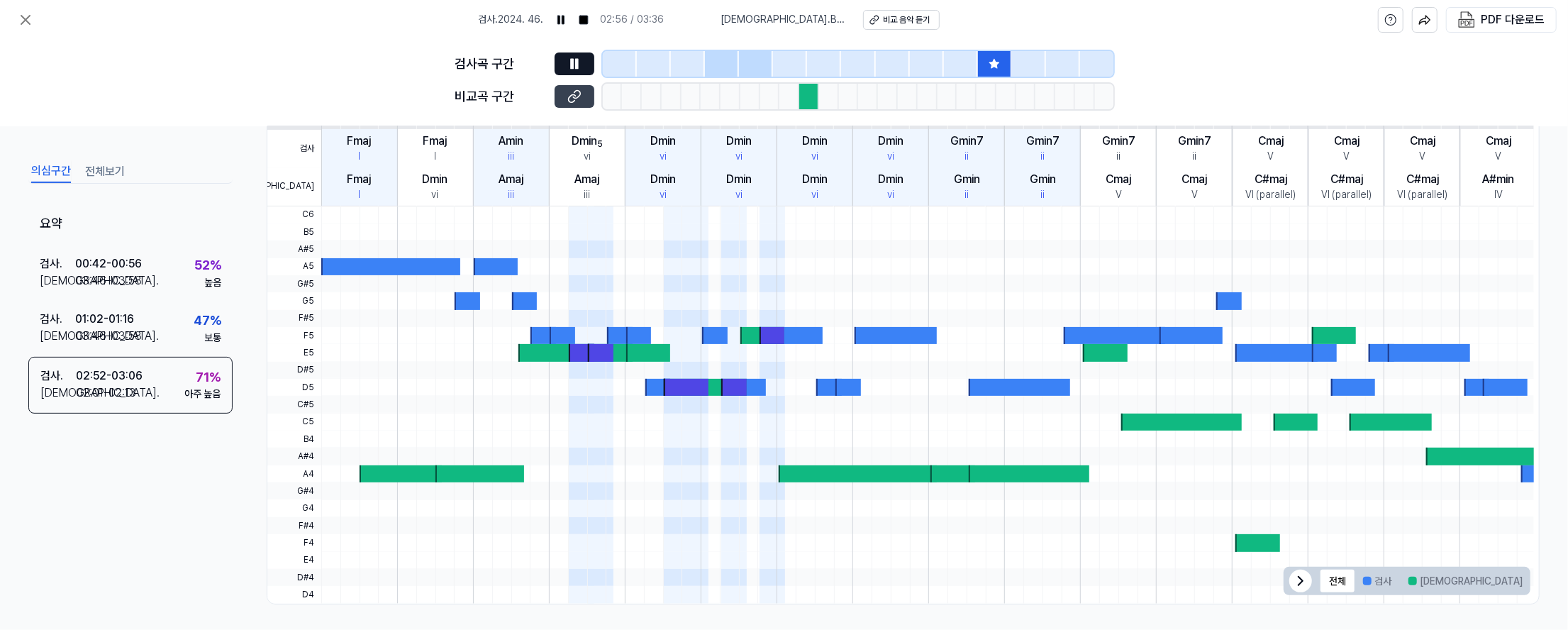
click at [580, 99] on icon at bounding box center [574, 96] width 14 height 14
click at [577, 65] on icon at bounding box center [576, 64] width 2 height 9
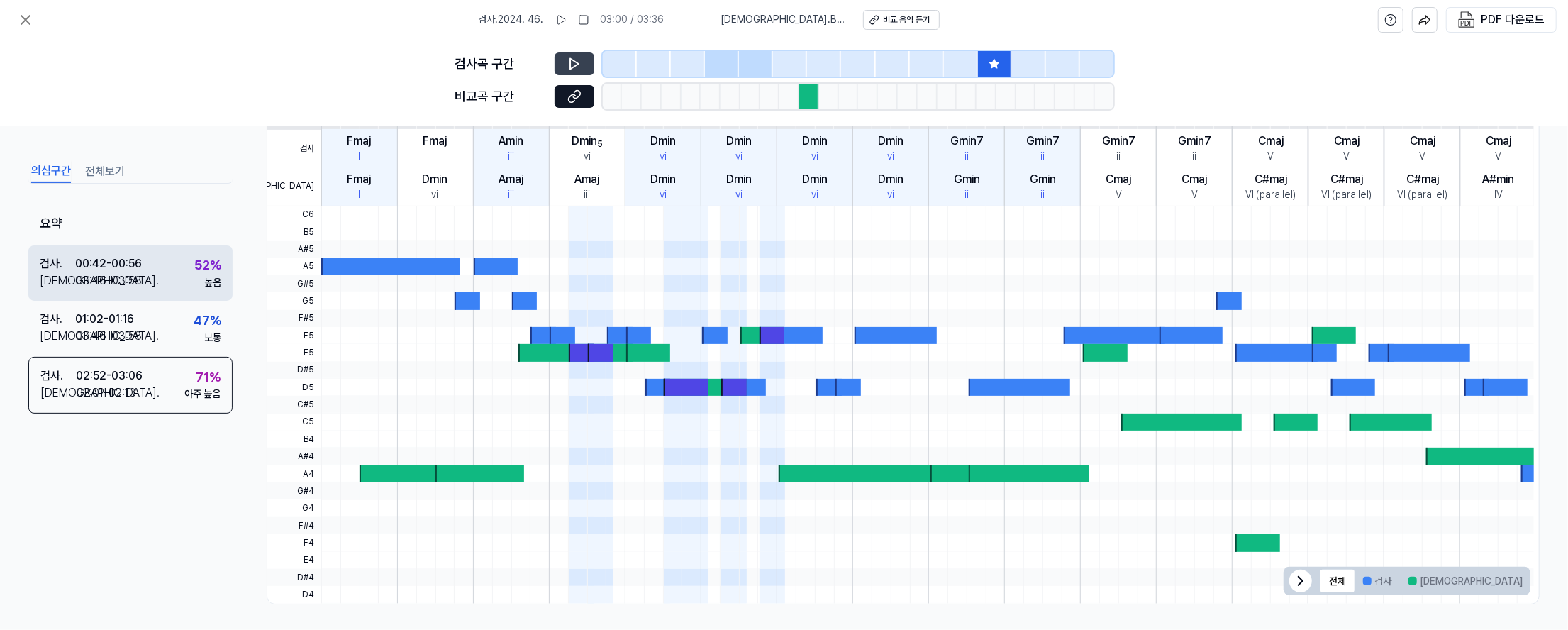
click at [175, 265] on div "검사 . 00:42 - 00:56 비교 . 03:46 - 03:58 52 % 높음" at bounding box center [130, 272] width 204 height 55
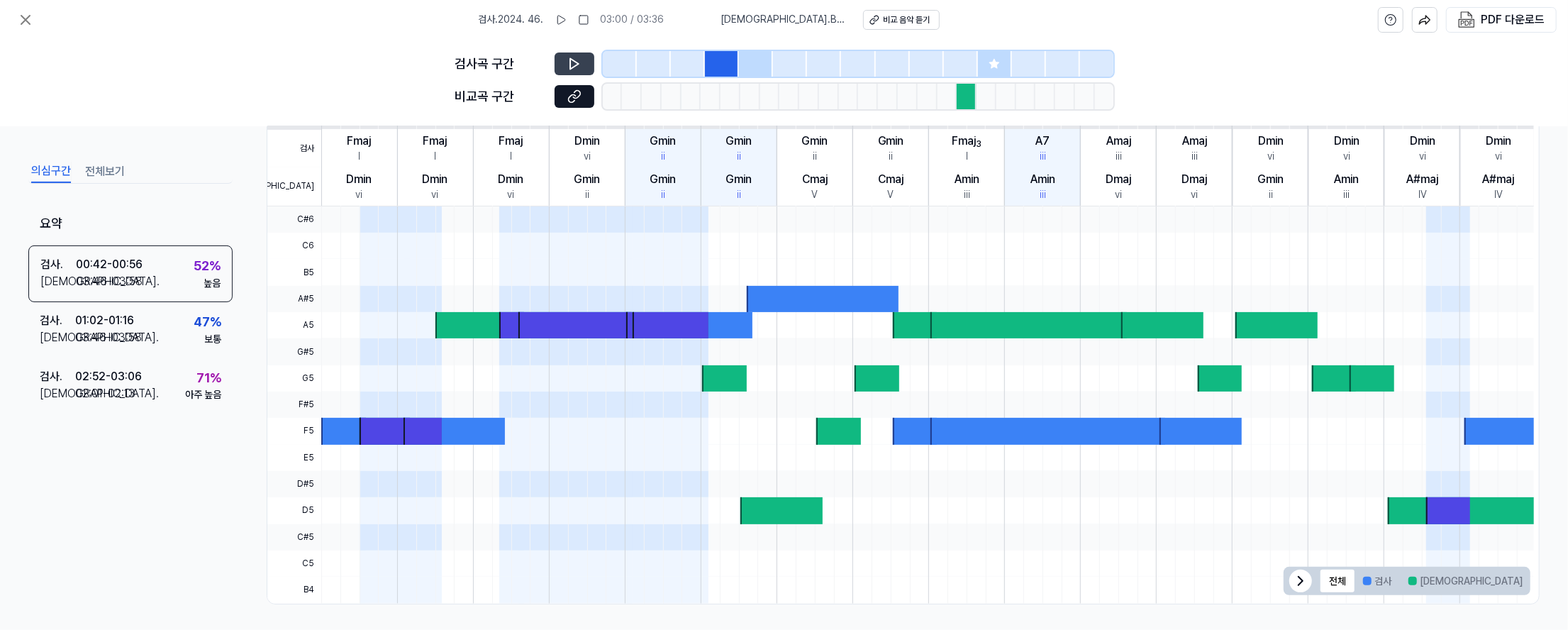
click at [577, 65] on icon at bounding box center [574, 64] width 14 height 14
drag, startPoint x: 740, startPoint y: 18, endPoint x: 899, endPoint y: 20, distance: 159.0
click at [899, 20] on div "[DEMOGRAPHIC_DATA] . Breaking up Is Hard to Do 비교 음악 듣기" at bounding box center [830, 19] width 218 height 20
click at [577, 100] on icon at bounding box center [574, 96] width 14 height 14
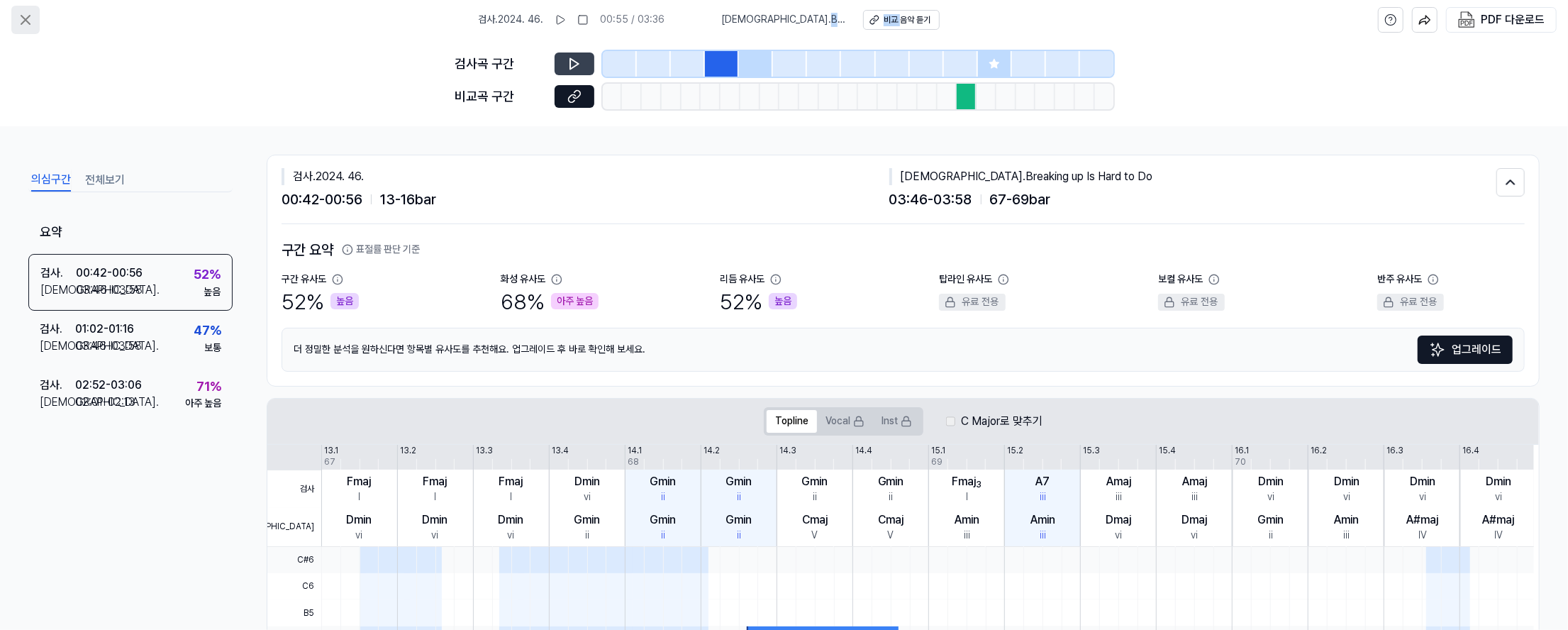
click at [29, 24] on icon at bounding box center [25, 19] width 9 height 9
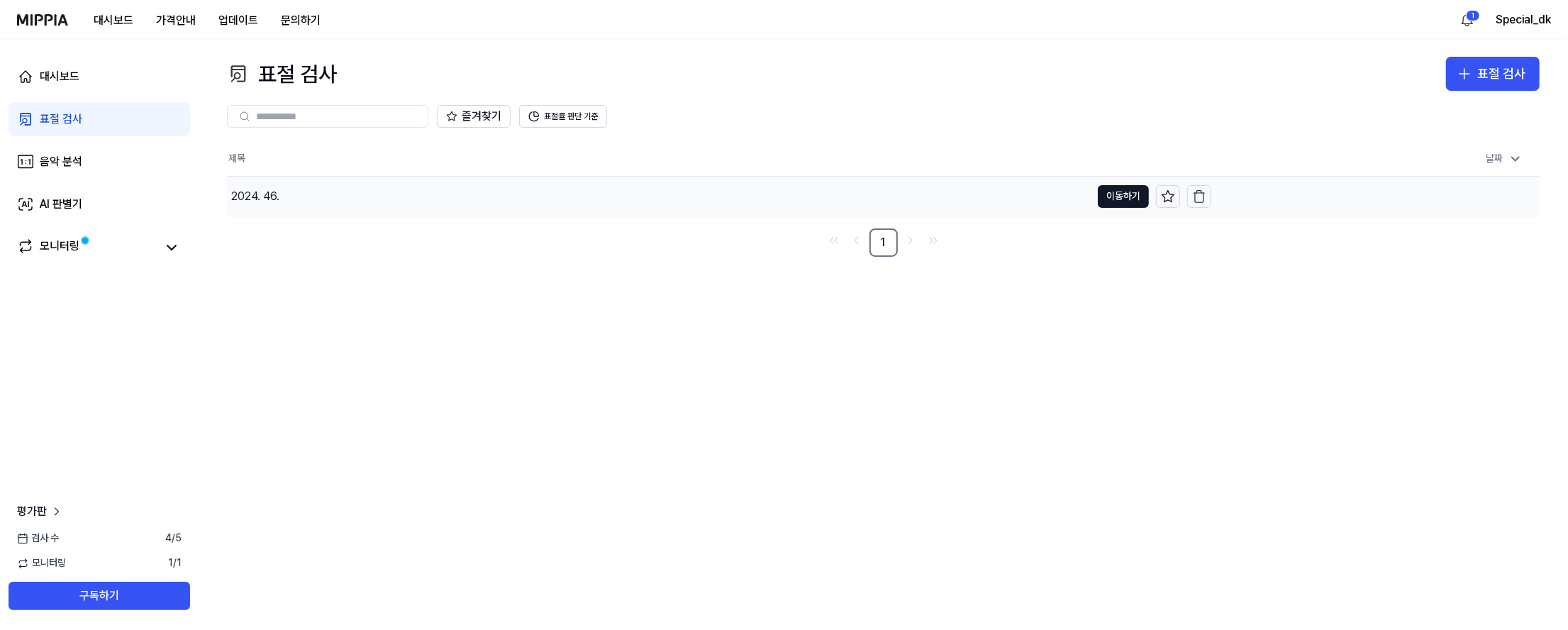
click at [299, 198] on div "2024. 46." at bounding box center [658, 196] width 863 height 40
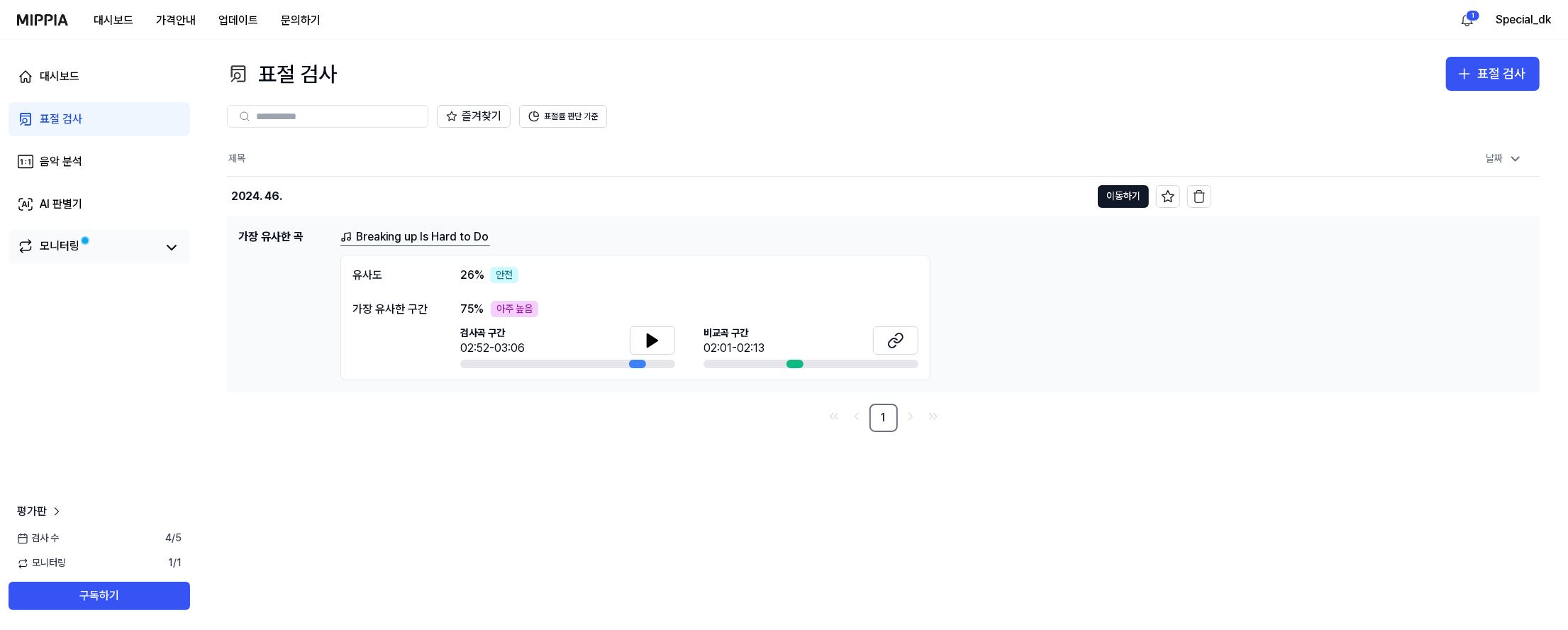
click at [52, 247] on div "모니터링" at bounding box center [60, 247] width 40 height 20
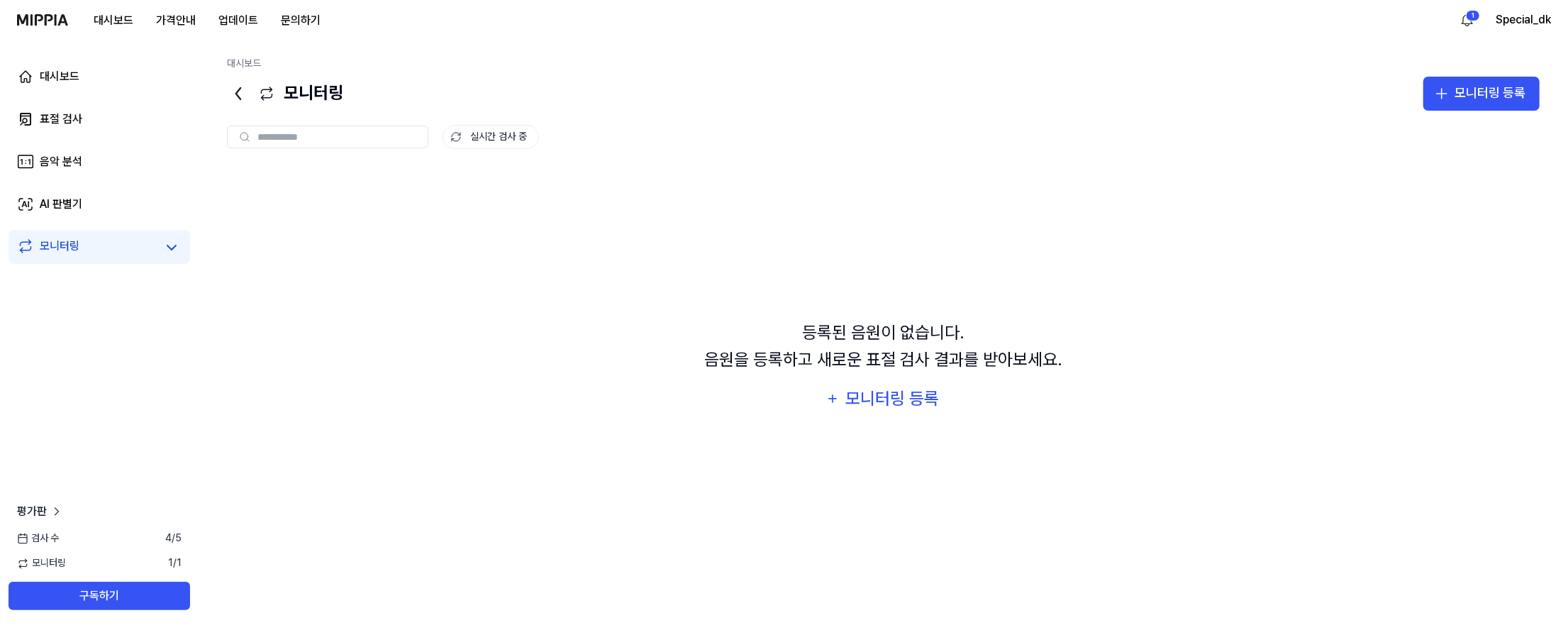
click at [52, 247] on div "모니터링" at bounding box center [60, 247] width 40 height 20
click at [71, 117] on div "표절 검사" at bounding box center [61, 120] width 43 height 17
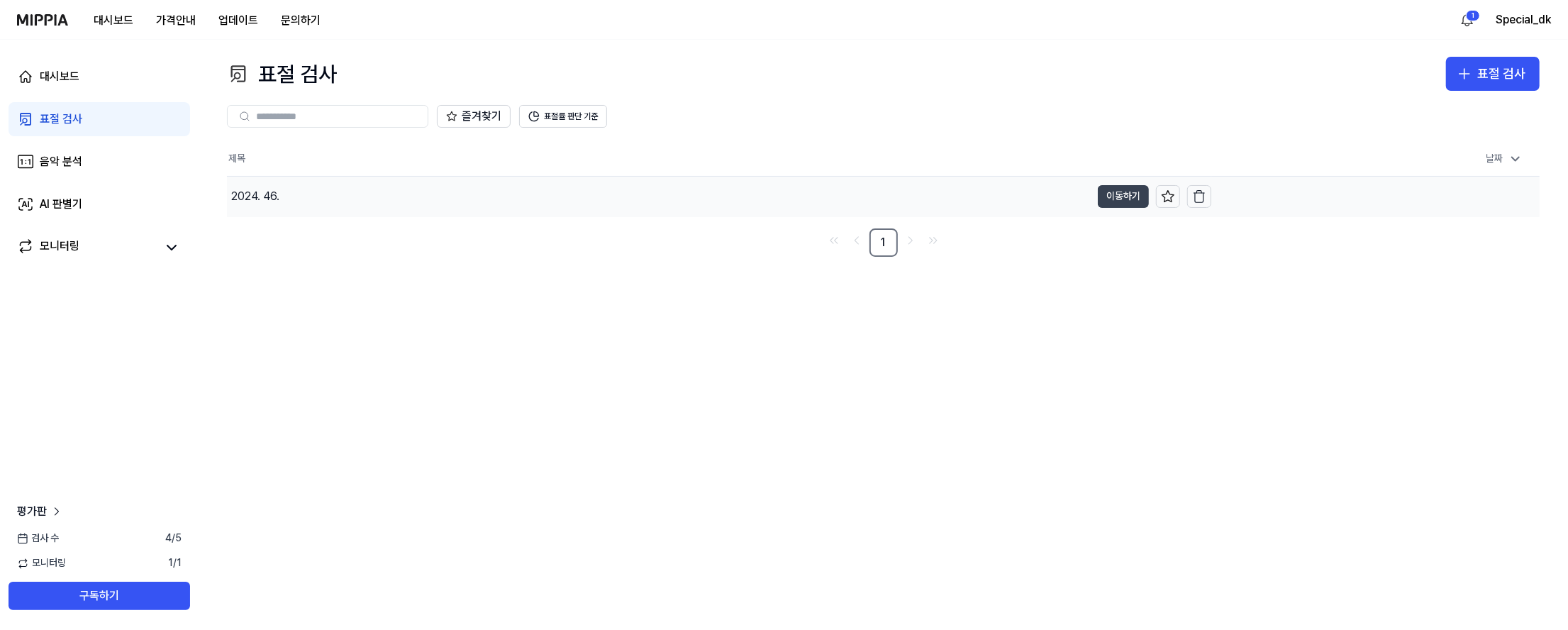
click at [1085, 199] on button "이동하기" at bounding box center [1123, 196] width 51 height 23
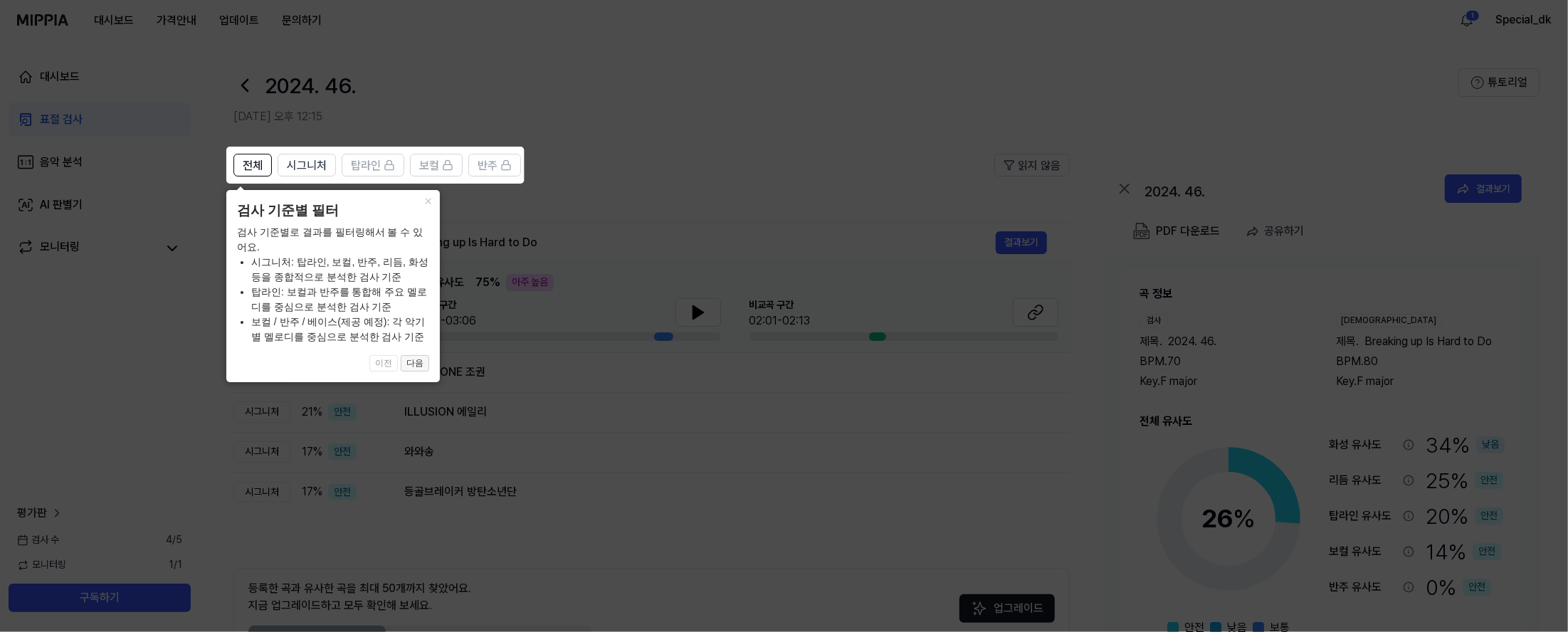
click at [422, 357] on button "다음" at bounding box center [415, 364] width 29 height 17
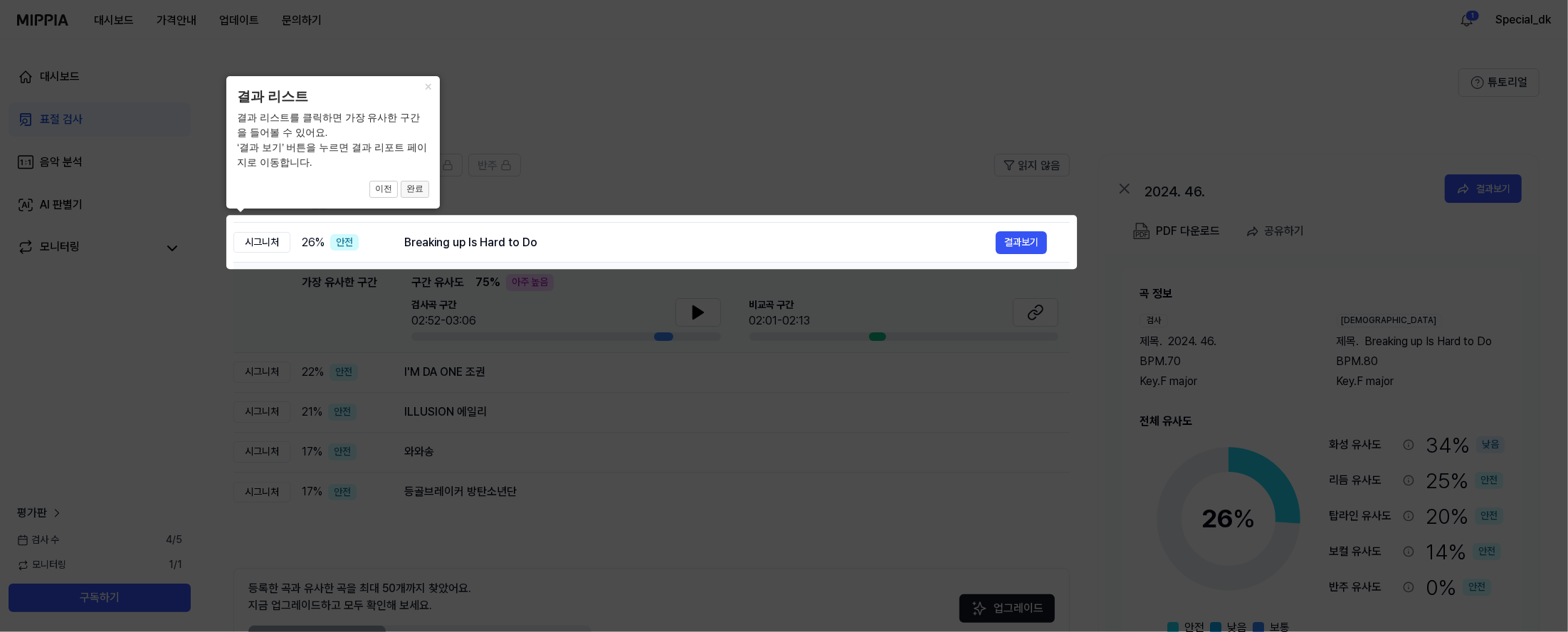
click at [420, 193] on button "완료" at bounding box center [415, 189] width 29 height 17
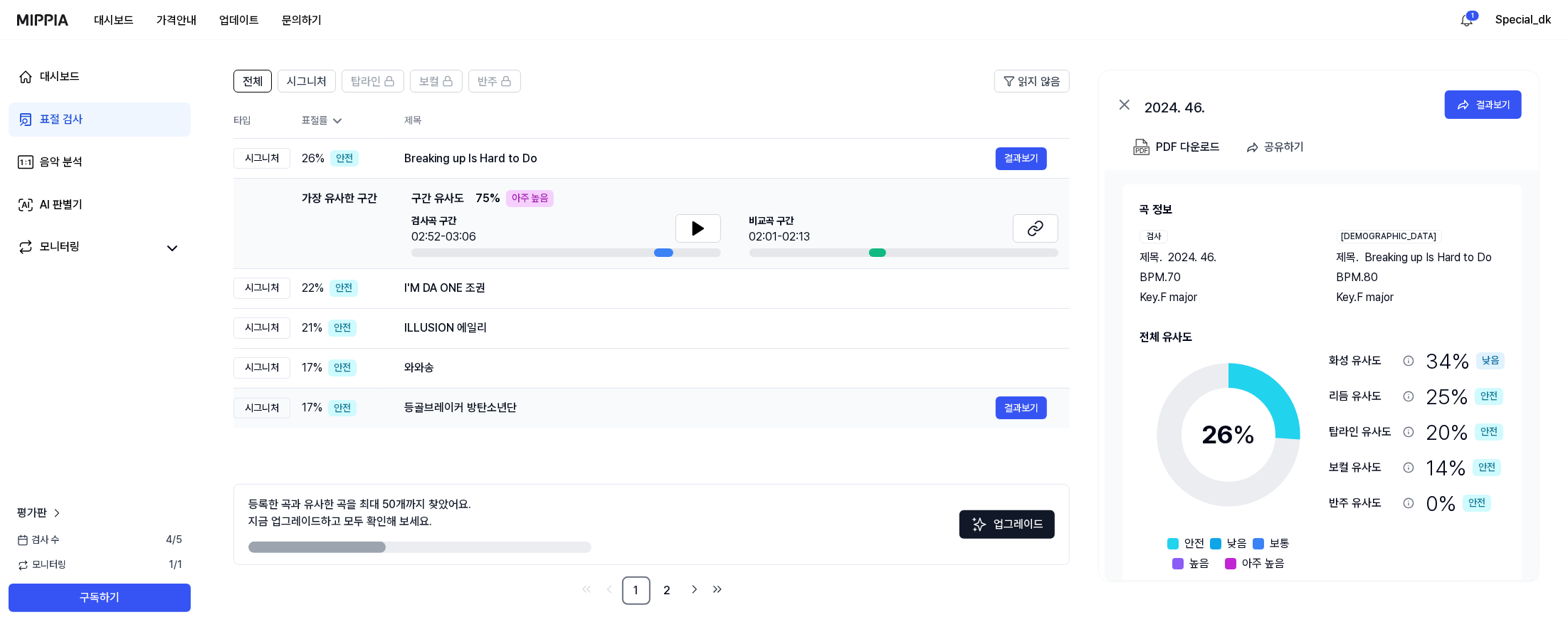
scroll to position [86, 0]
click at [689, 582] on icon "Go to next page" at bounding box center [694, 587] width 14 height 17
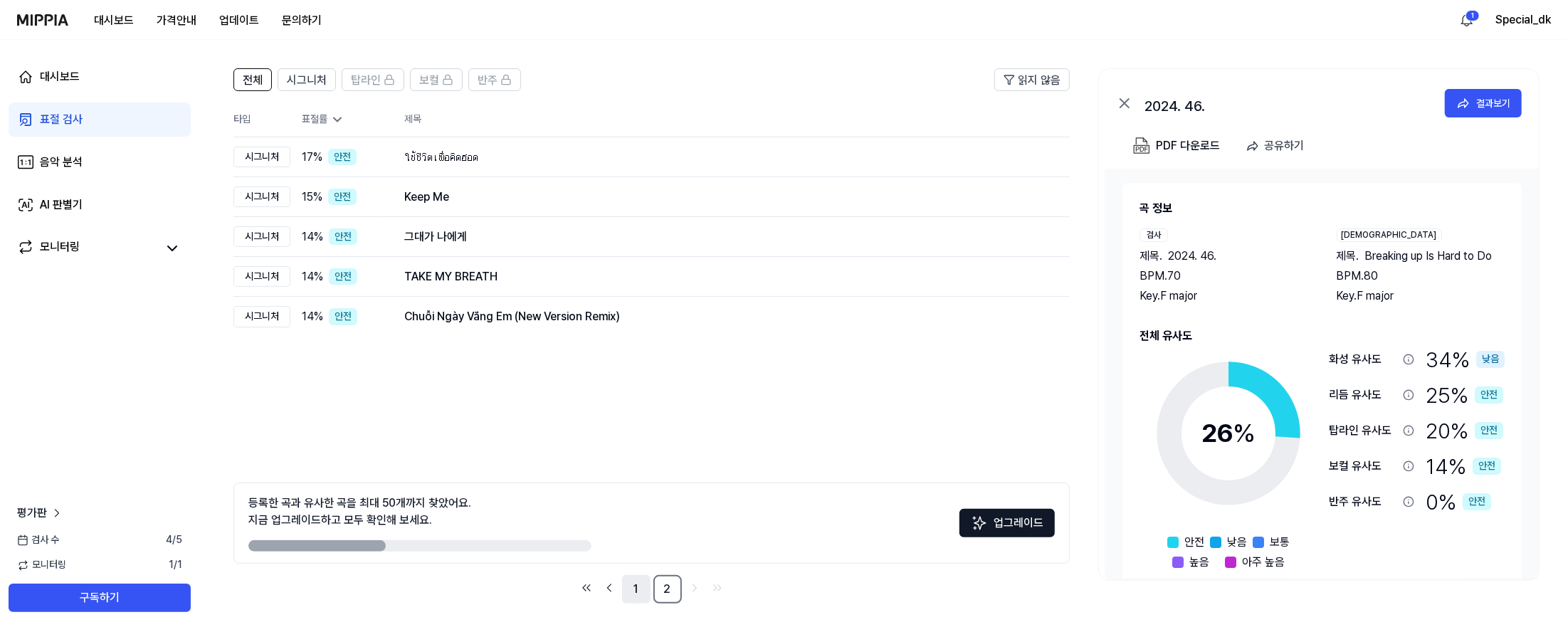
click at [636, 592] on link "1" at bounding box center [636, 589] width 29 height 29
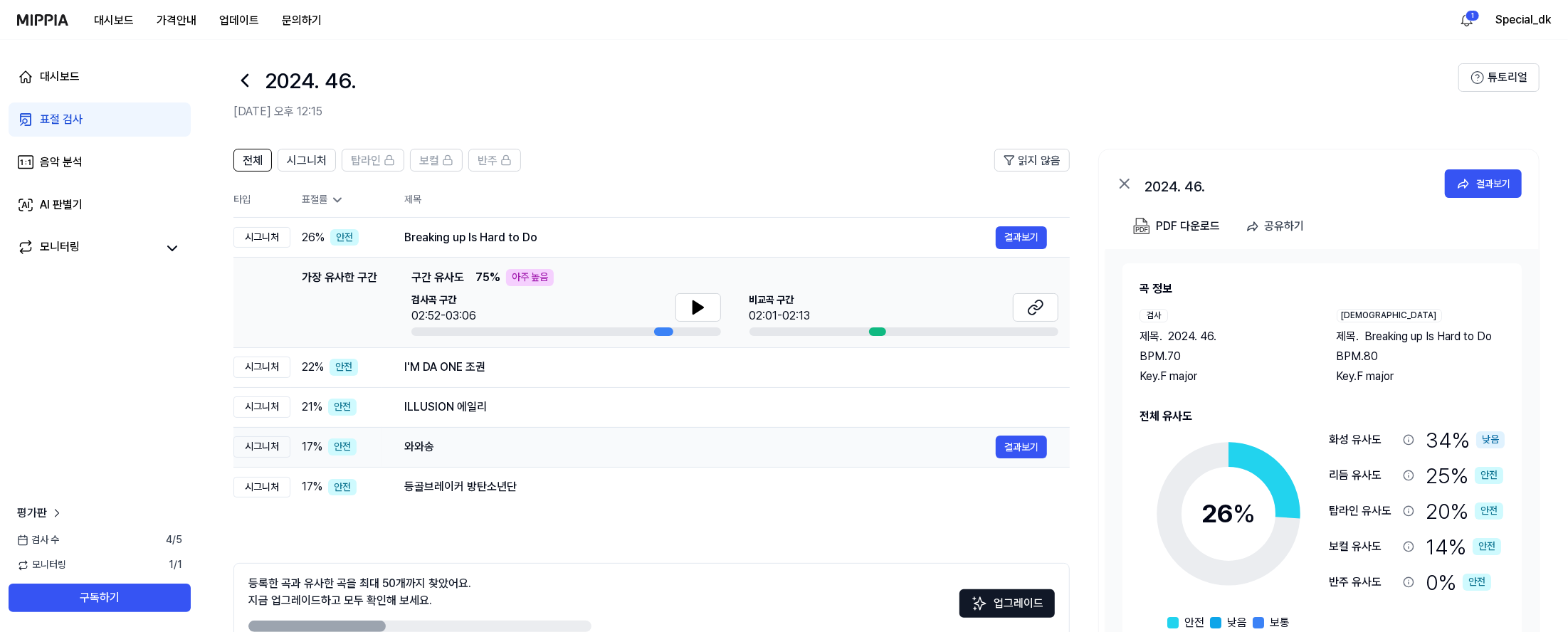
scroll to position [0, 0]
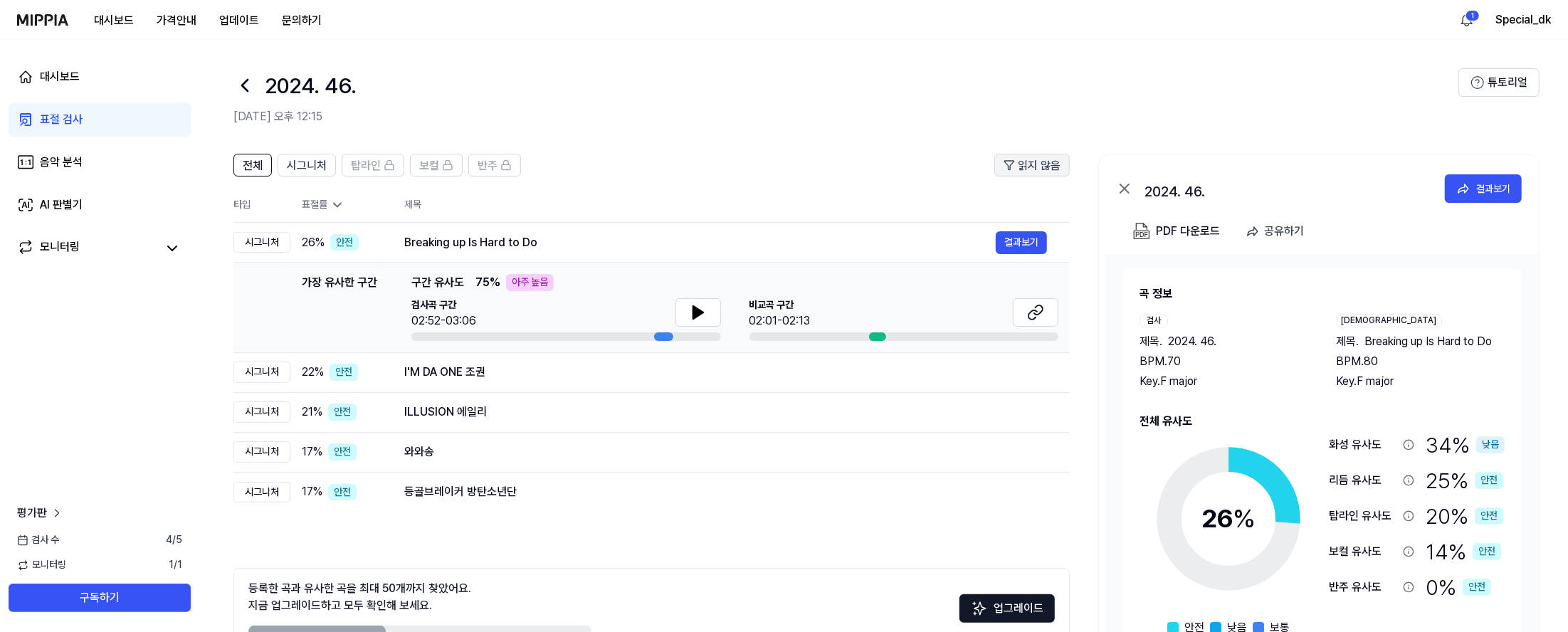
click at [1036, 173] on span "읽지 않음" at bounding box center [1039, 166] width 43 height 17
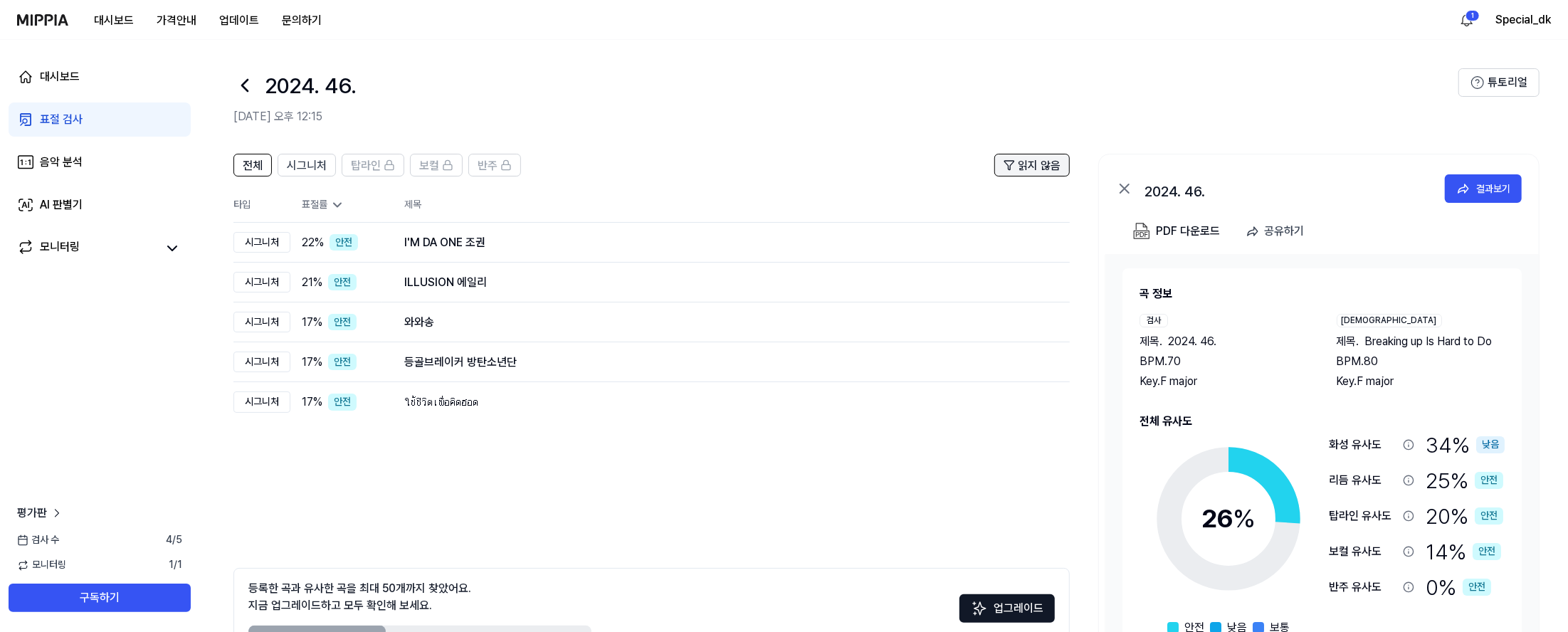
click at [1041, 168] on span "읽지 않음" at bounding box center [1039, 166] width 43 height 17
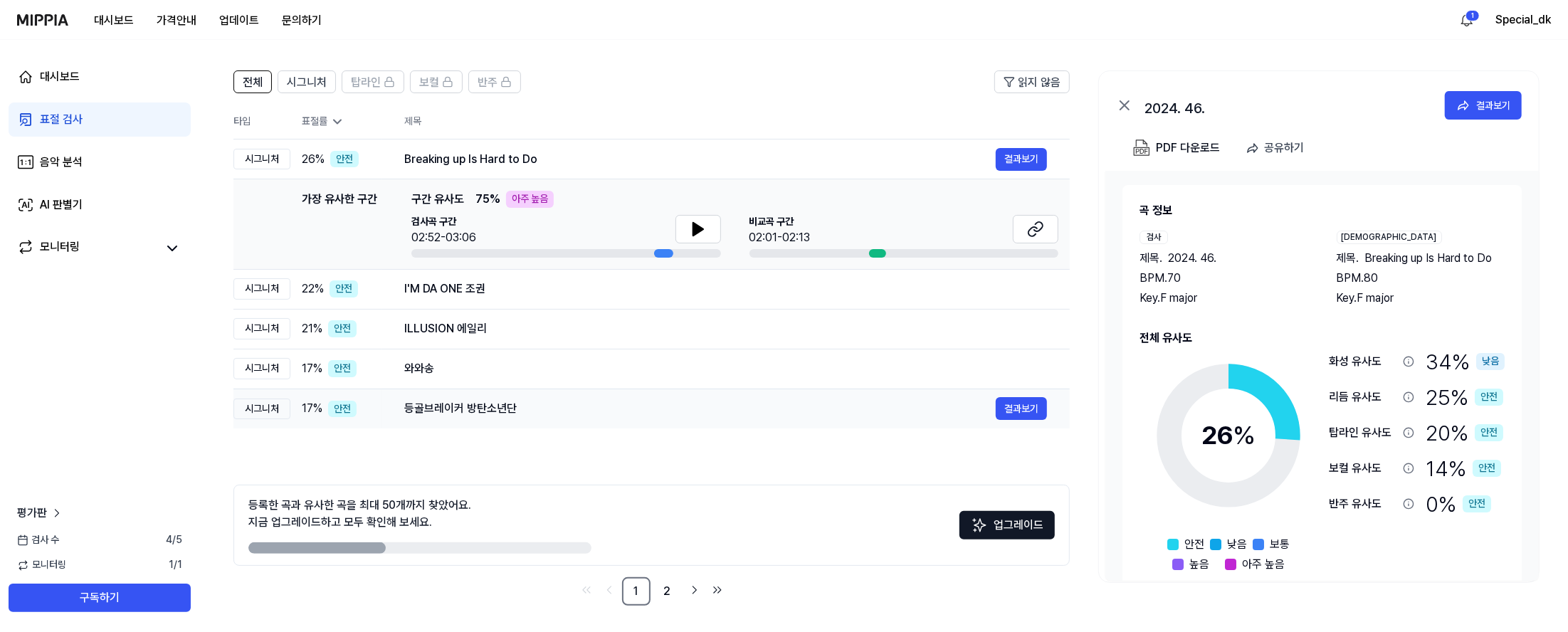
scroll to position [86, 0]
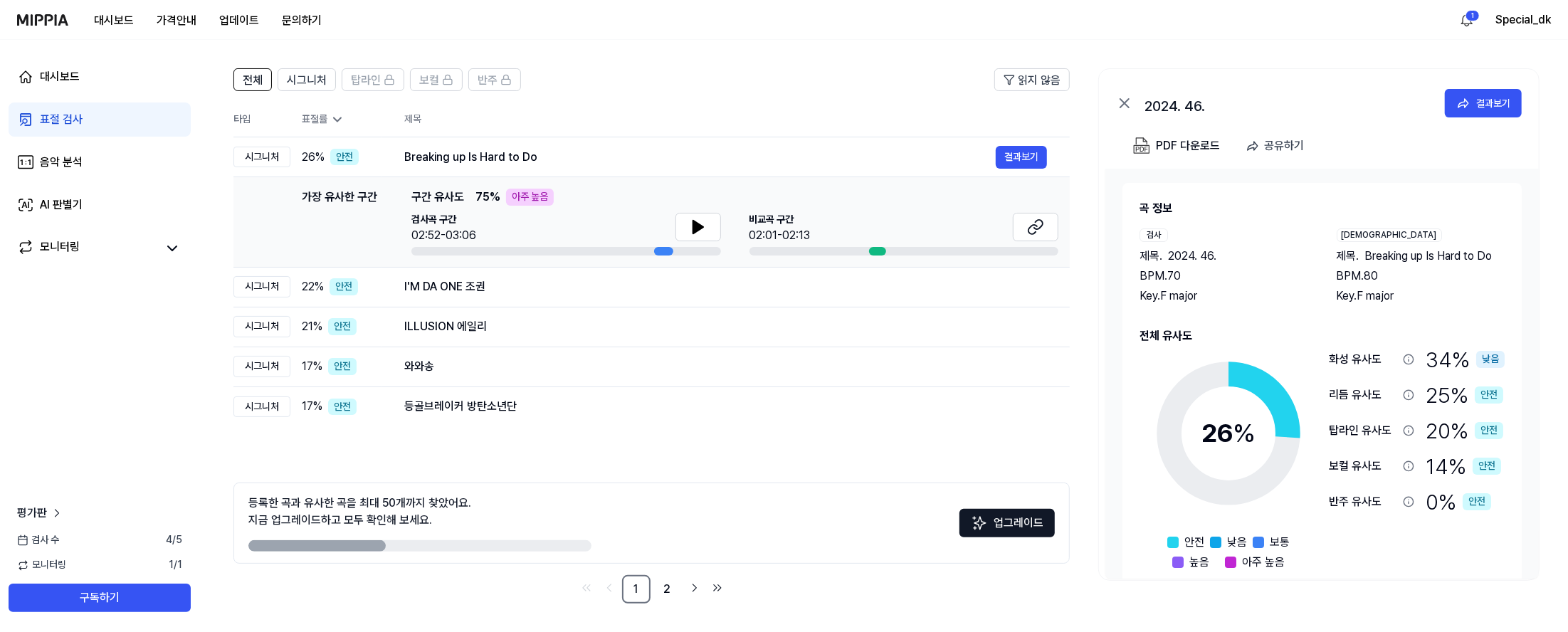
click at [45, 540] on span "검사 수" at bounding box center [38, 540] width 42 height 14
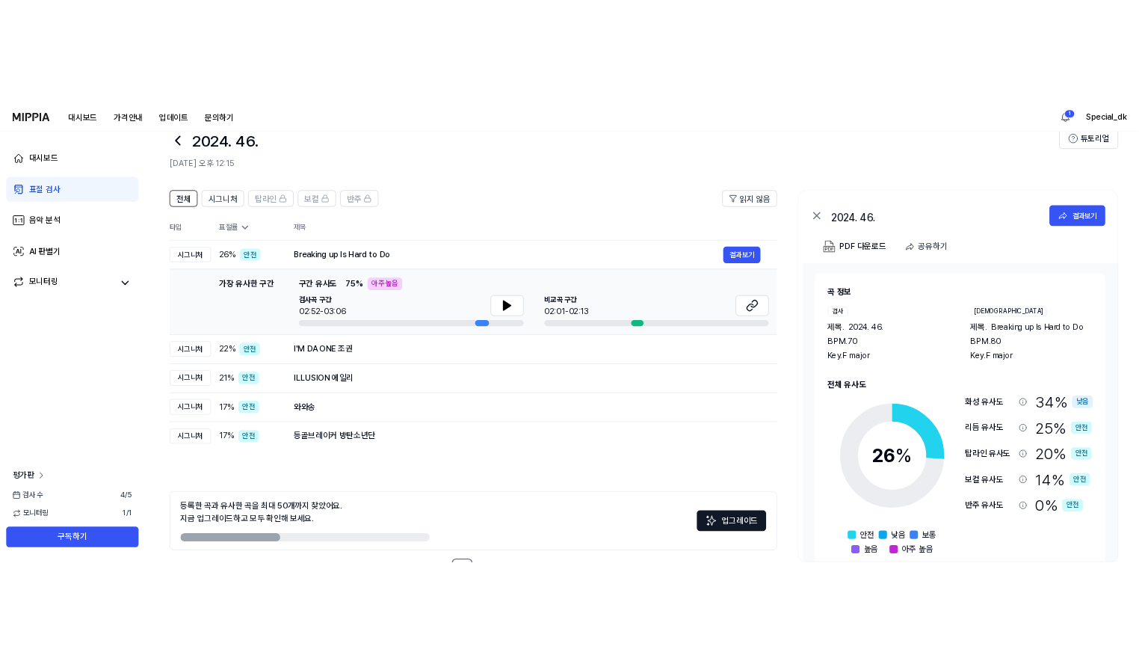
scroll to position [0, 0]
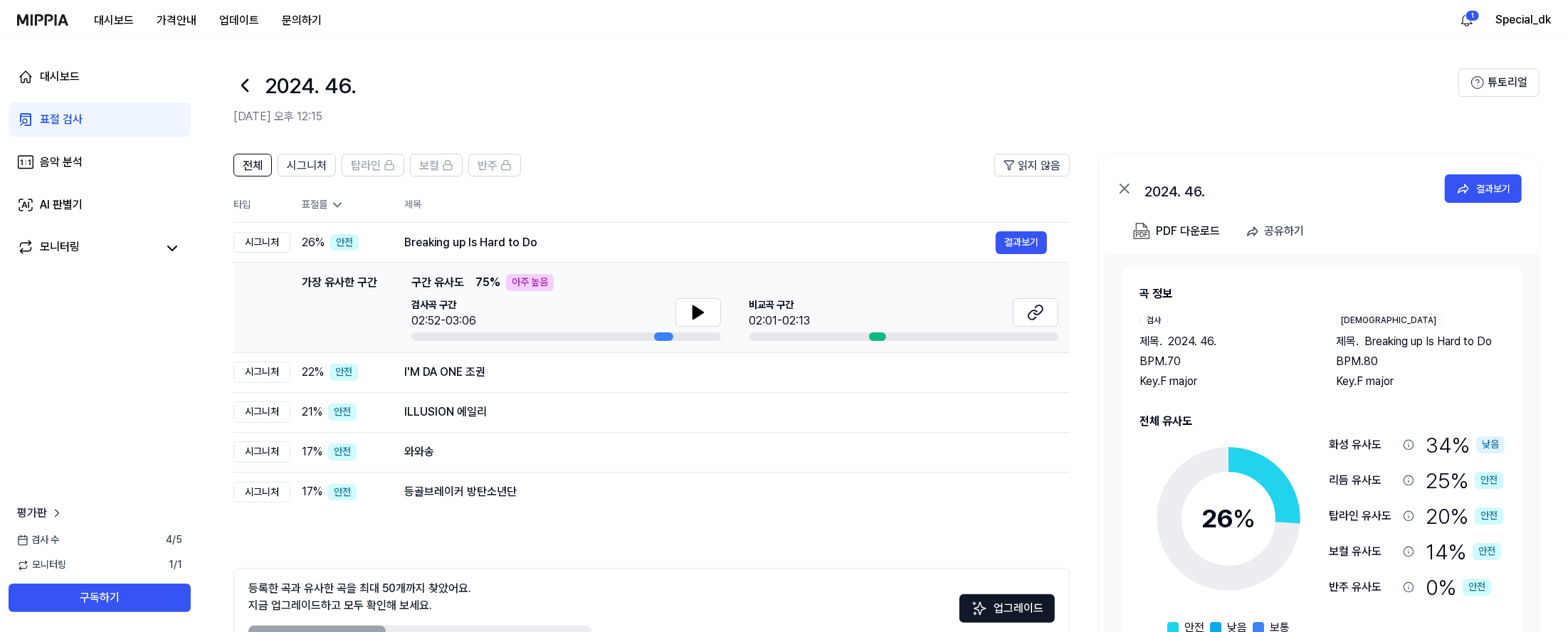
click at [73, 115] on div "표절 검사" at bounding box center [61, 120] width 43 height 17
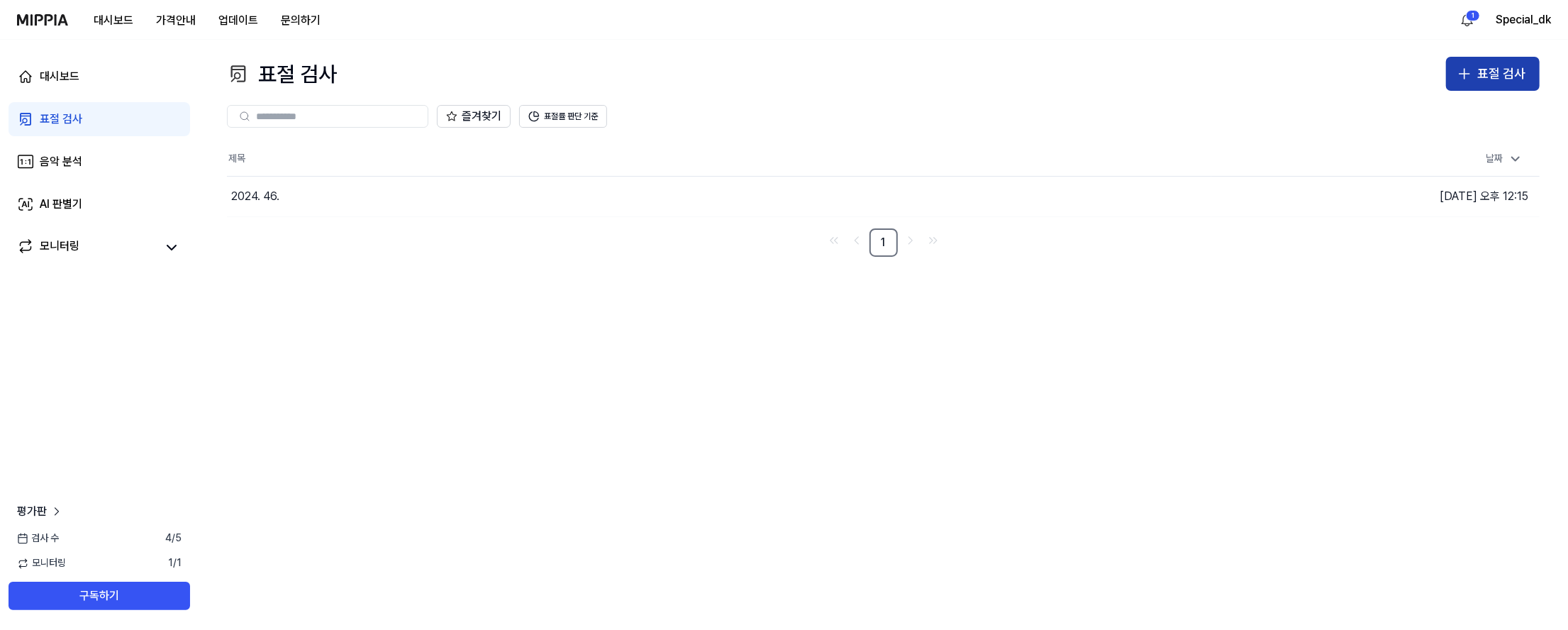
click at [1085, 72] on div "표절 검사" at bounding box center [1501, 74] width 48 height 21
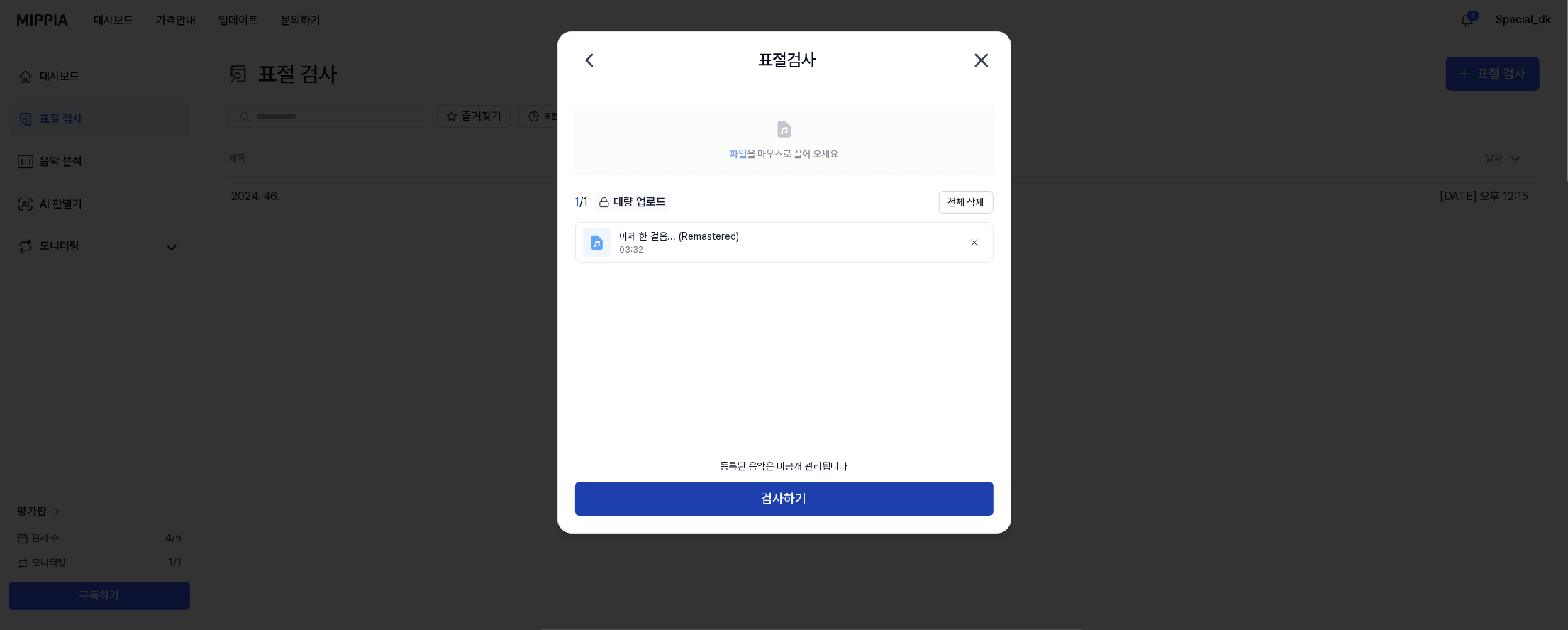
click at [793, 498] on button "검사하기" at bounding box center [784, 499] width 418 height 34
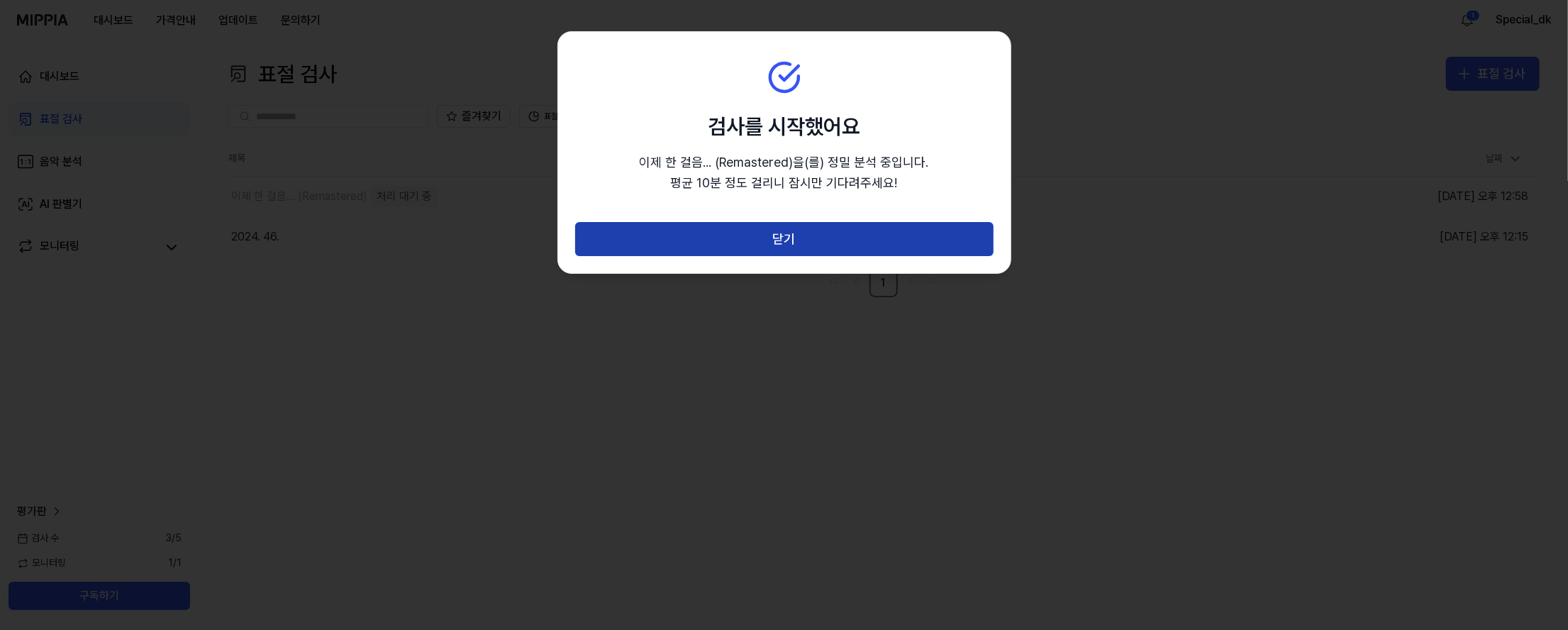
click at [799, 240] on button "닫기" at bounding box center [784, 239] width 418 height 34
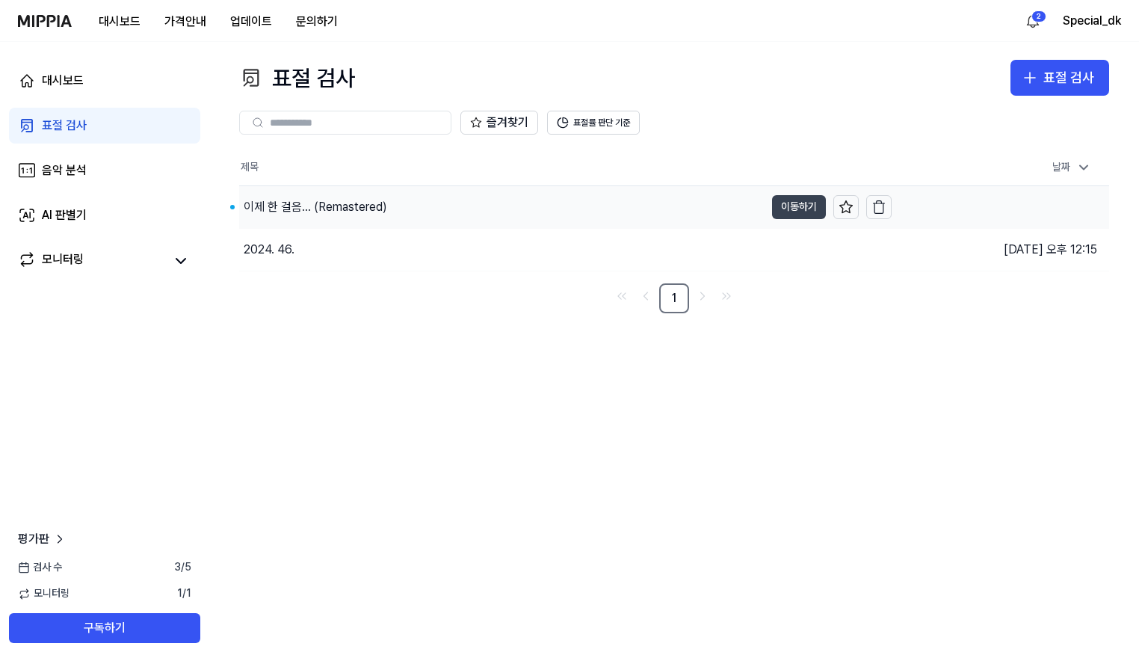
click at [799, 208] on button "이동하기" at bounding box center [799, 207] width 54 height 24
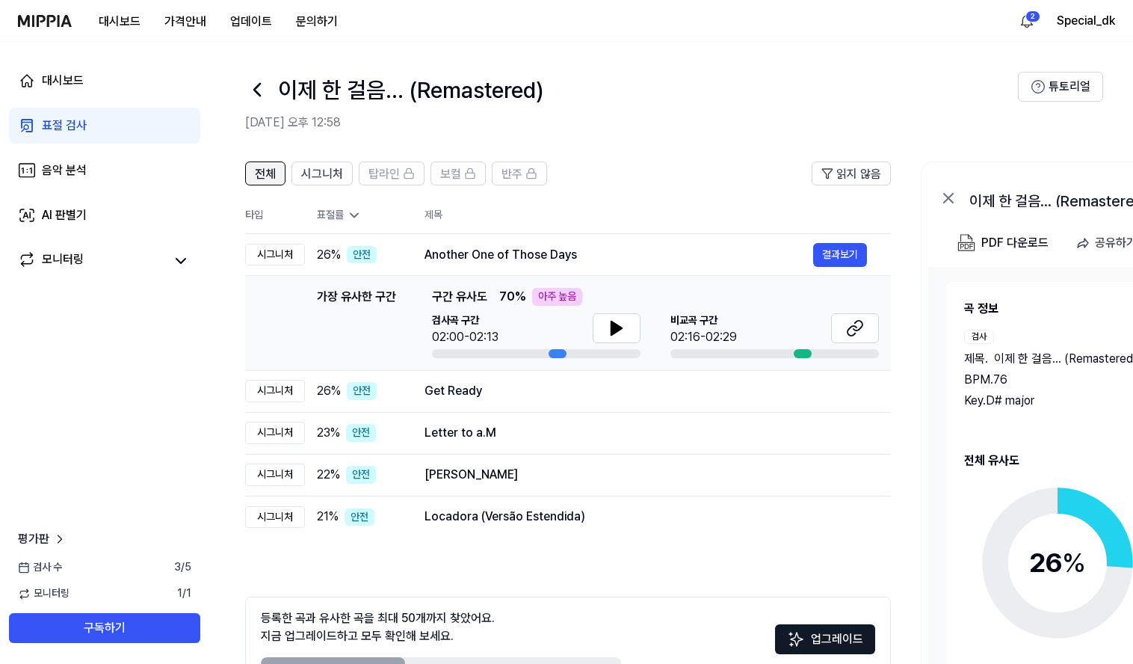
click at [256, 173] on span "전체" at bounding box center [265, 174] width 21 height 18
click at [255, 169] on span "전체" at bounding box center [265, 174] width 21 height 18
click at [325, 177] on span "시그니처" at bounding box center [322, 174] width 42 height 18
click at [268, 164] on div "전체" at bounding box center [265, 173] width 21 height 19
click at [854, 256] on button "결과보기" at bounding box center [840, 255] width 54 height 24
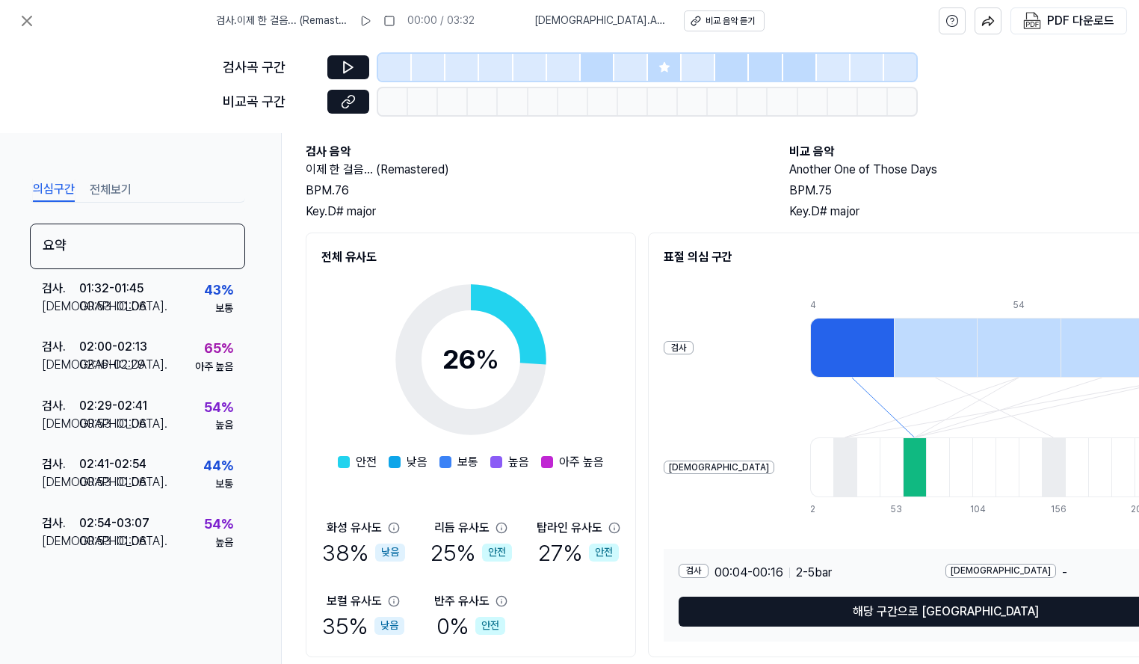
scroll to position [58, 0]
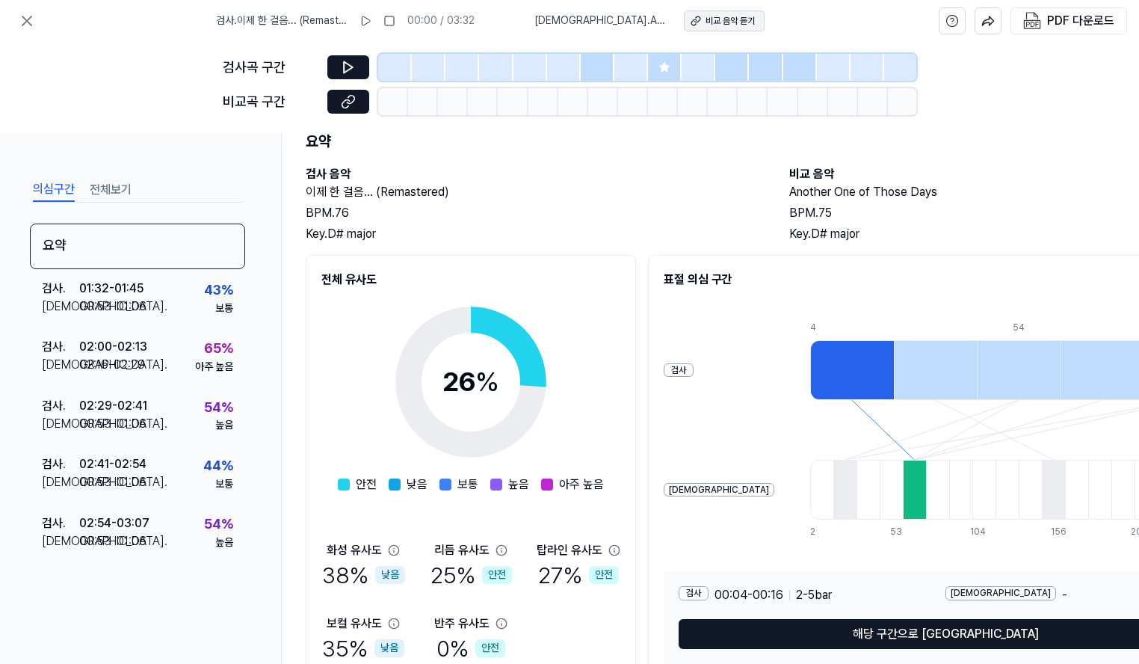
click at [726, 16] on div "비교 음악 듣기" at bounding box center [730, 21] width 49 height 13
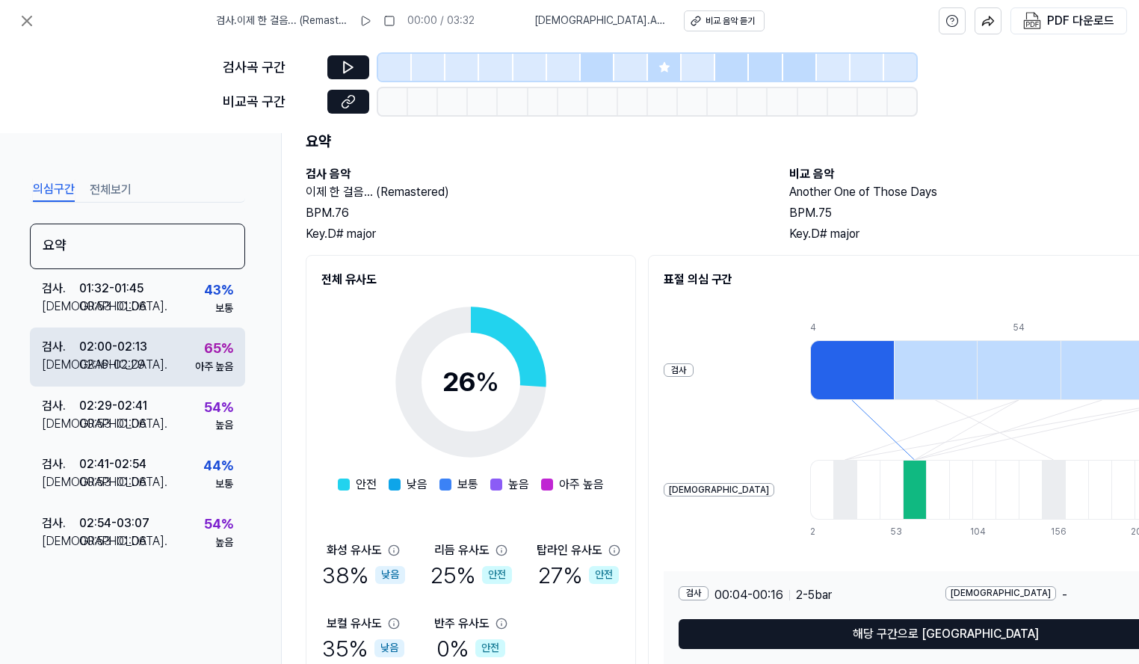
click at [109, 329] on div "검사 . 02:00 - 02:13 비교 . 02:16 - 02:29 65 % 아주 높음" at bounding box center [137, 356] width 215 height 58
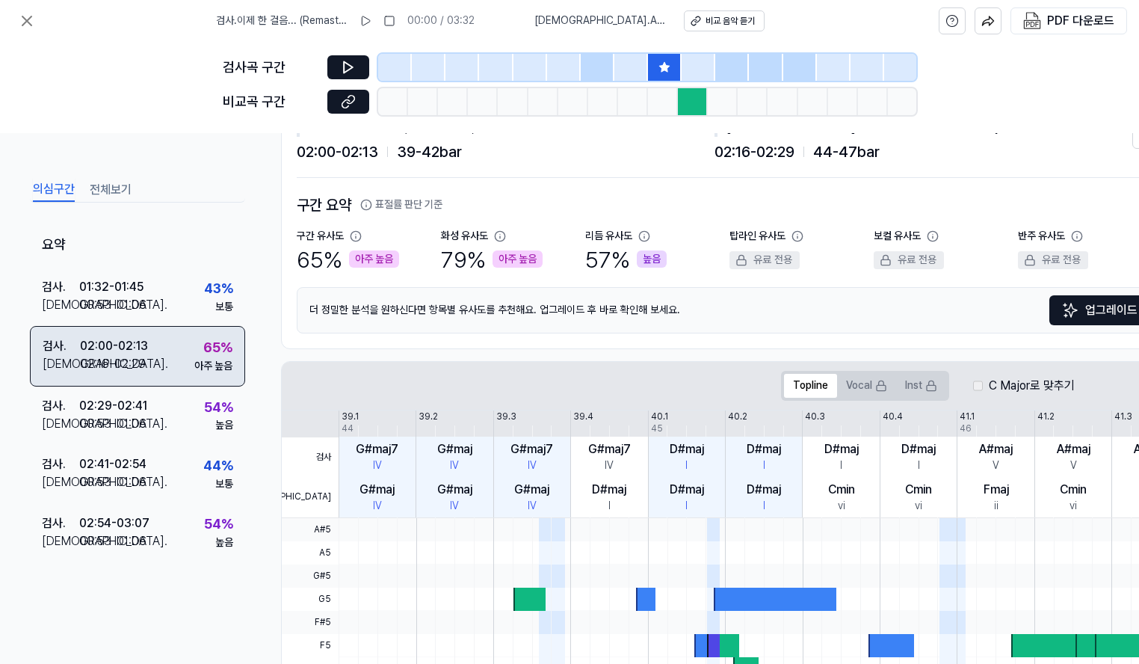
click at [121, 348] on div "02:00 - 02:13" at bounding box center [114, 346] width 68 height 18
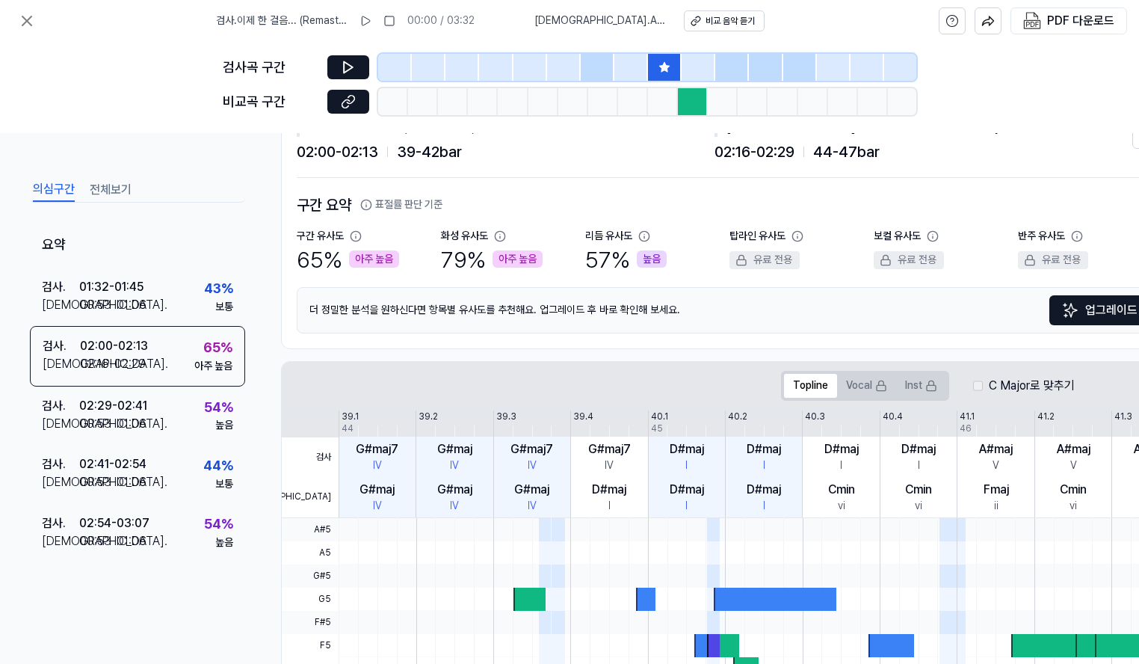
click at [685, 102] on div at bounding box center [693, 101] width 30 height 27
click at [347, 98] on icon at bounding box center [348, 101] width 15 height 15
click at [345, 94] on icon at bounding box center [348, 101] width 15 height 15
click at [344, 70] on icon at bounding box center [348, 67] width 9 height 11
click at [348, 72] on icon at bounding box center [348, 67] width 15 height 15
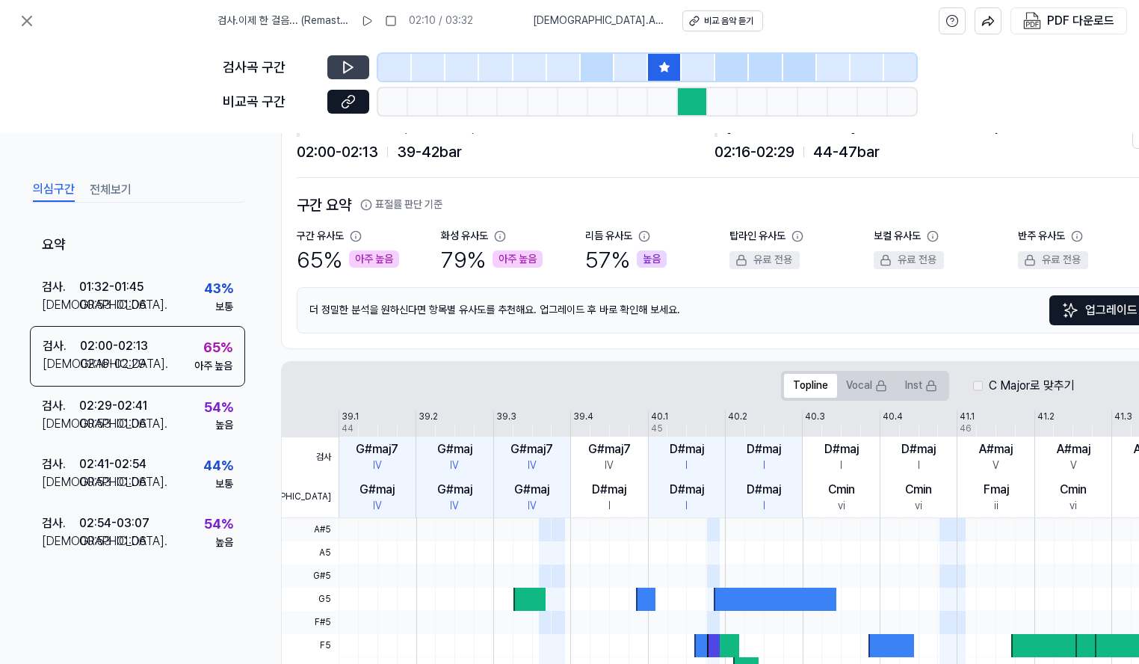
click at [347, 72] on icon at bounding box center [348, 67] width 15 height 15
click at [347, 63] on icon at bounding box center [348, 67] width 9 height 11
click at [350, 67] on icon at bounding box center [351, 67] width 2 height 10
drag, startPoint x: 350, startPoint y: 67, endPoint x: 99, endPoint y: 90, distance: 252.2
click at [99, 90] on div "검사곡 구간 비교곡 구간" at bounding box center [569, 87] width 1139 height 91
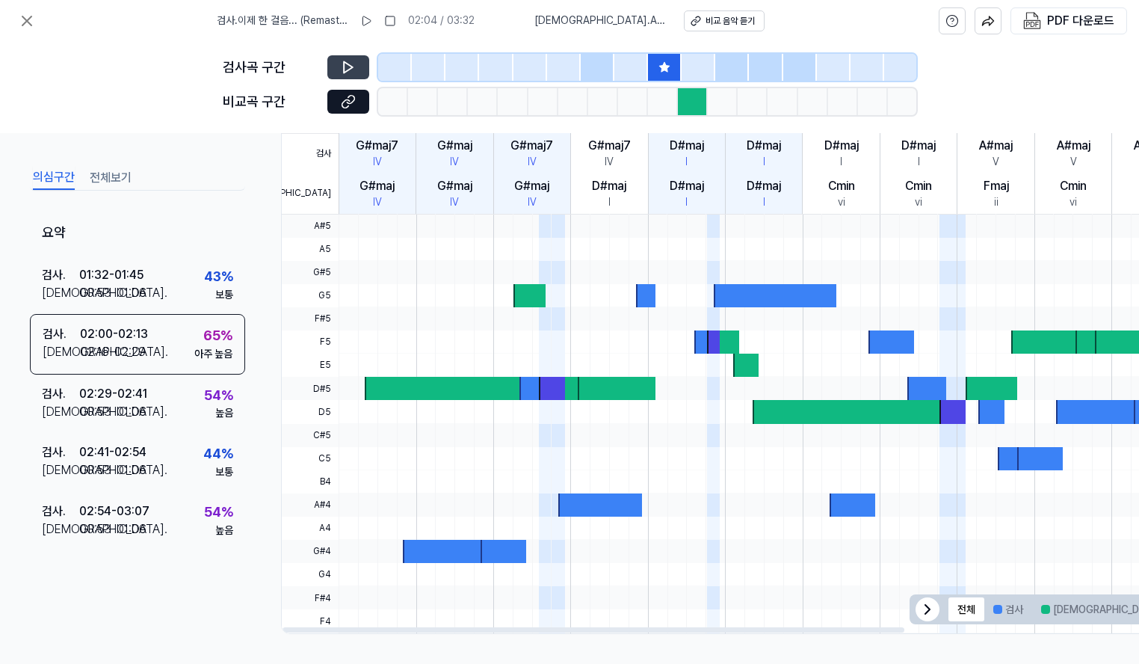
scroll to position [365, 0]
click at [99, 169] on button "전체보기" at bounding box center [111, 178] width 42 height 24
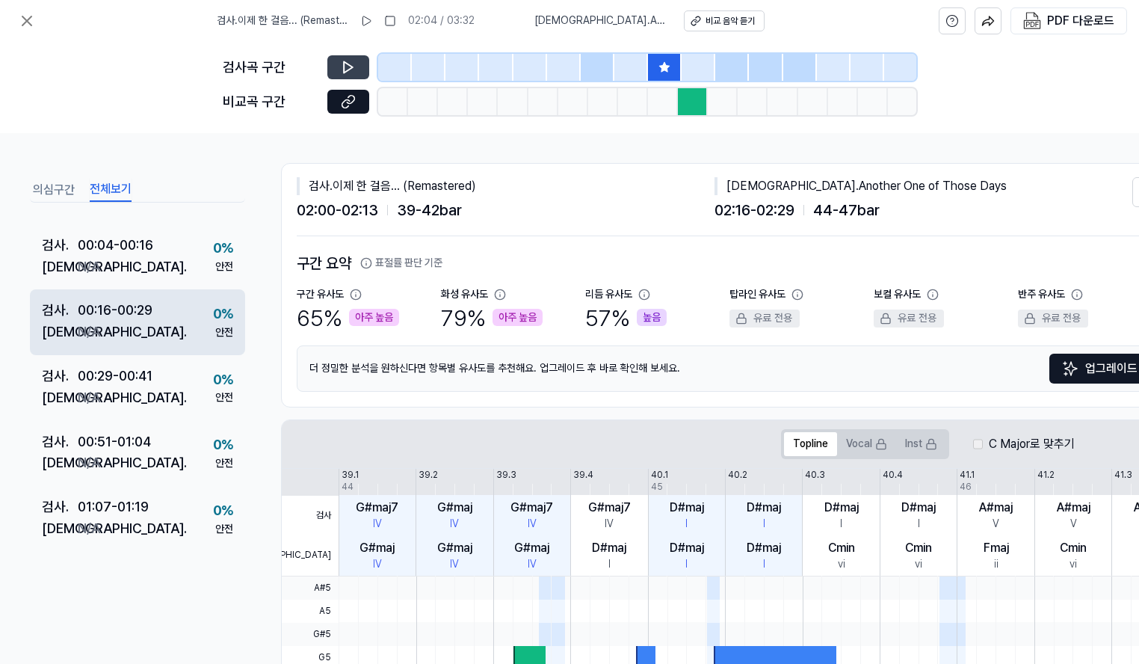
scroll to position [0, 0]
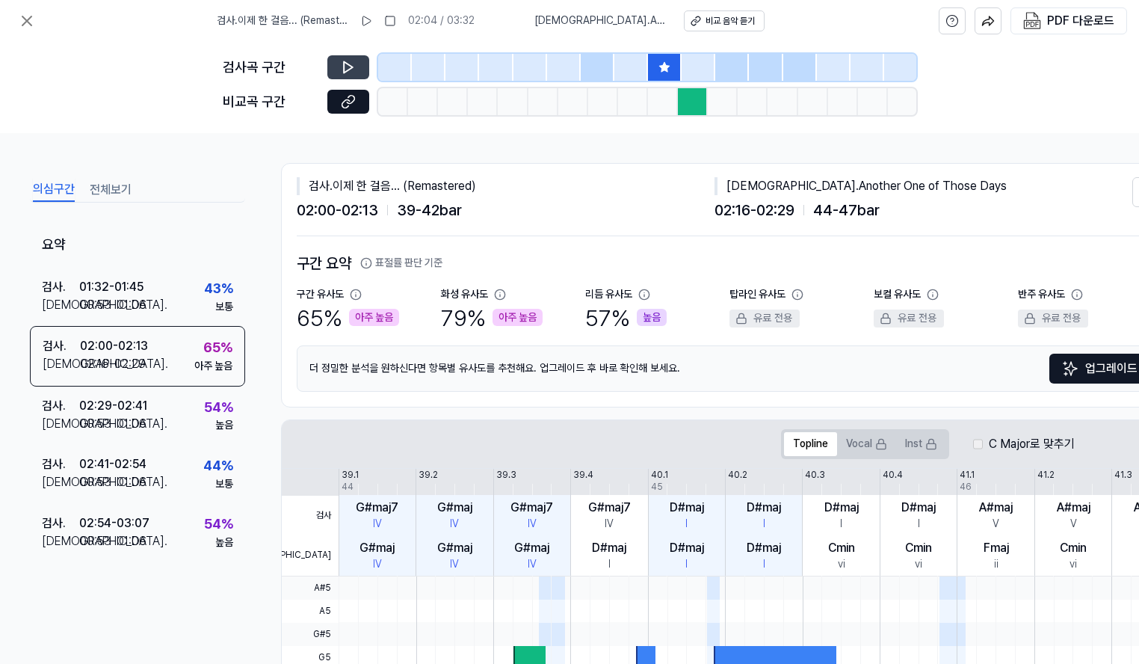
click at [51, 185] on button "의심구간" at bounding box center [54, 190] width 42 height 24
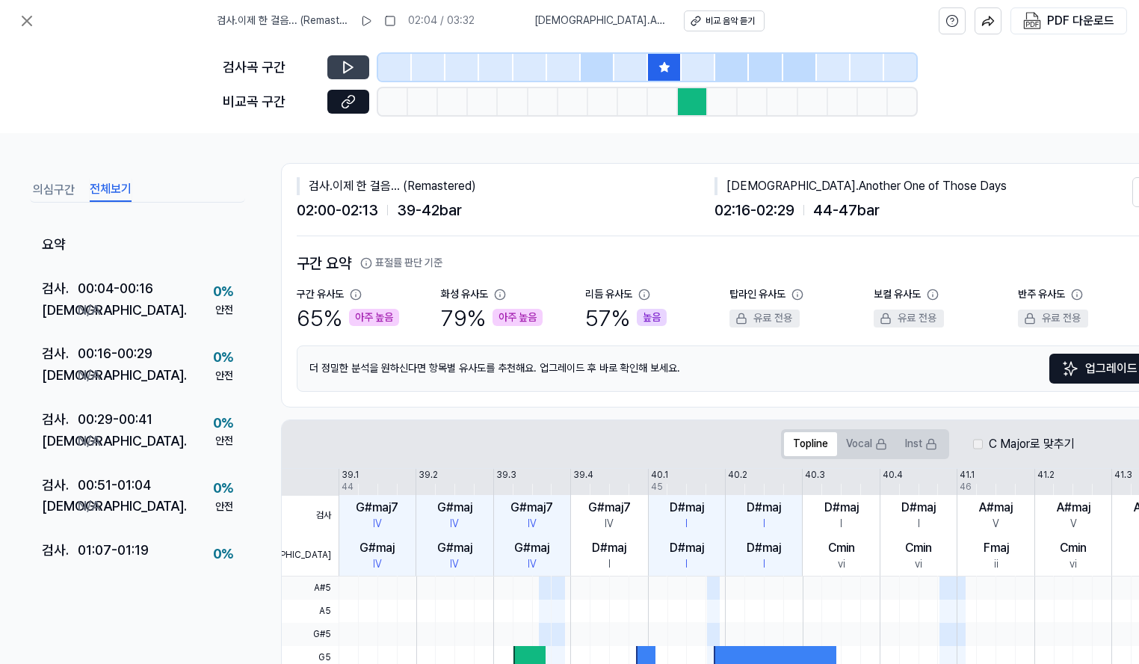
click at [124, 192] on button "전체보기" at bounding box center [111, 190] width 42 height 24
